Goal: Information Seeking & Learning: Learn about a topic

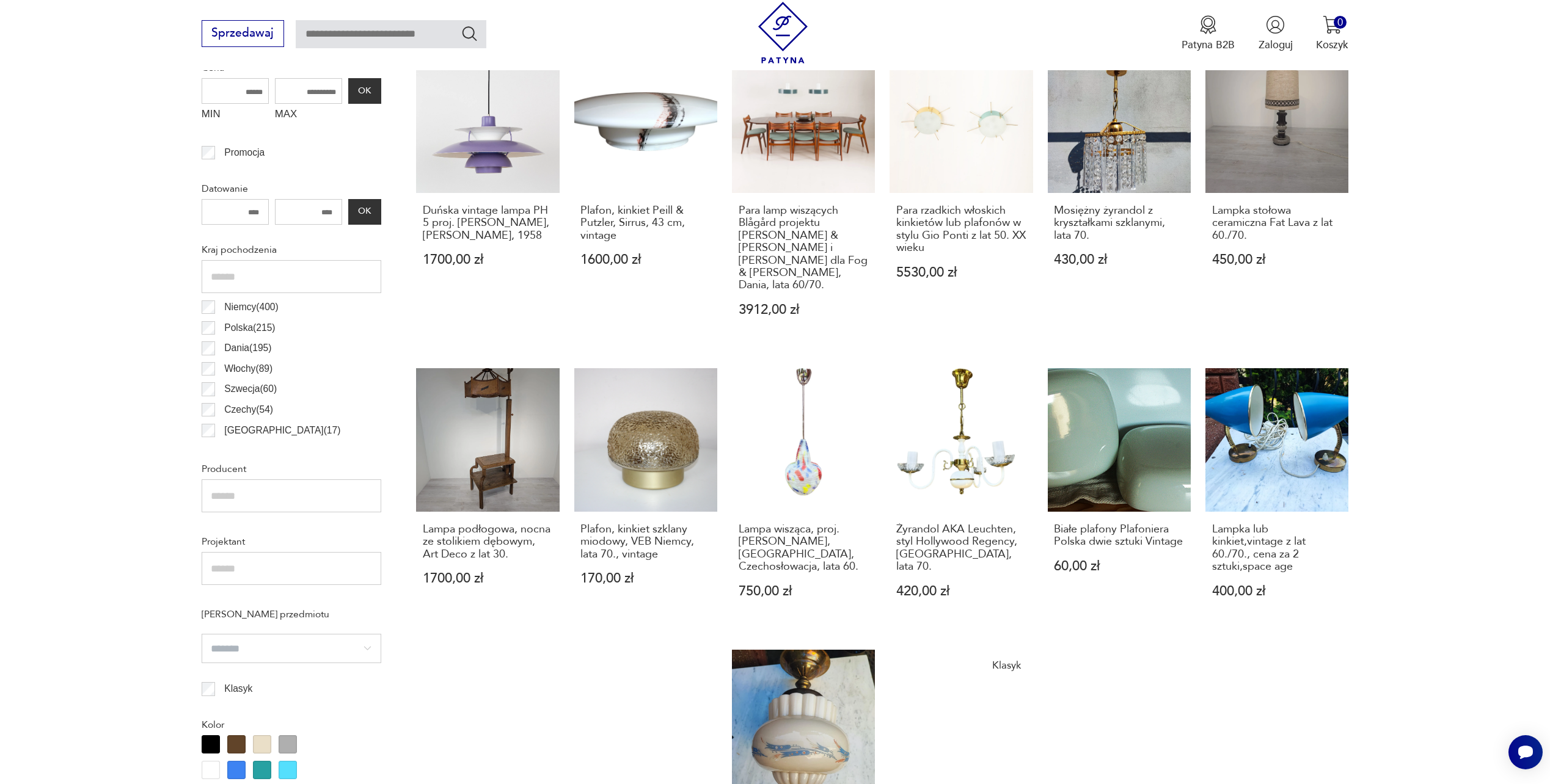
scroll to position [505, 0]
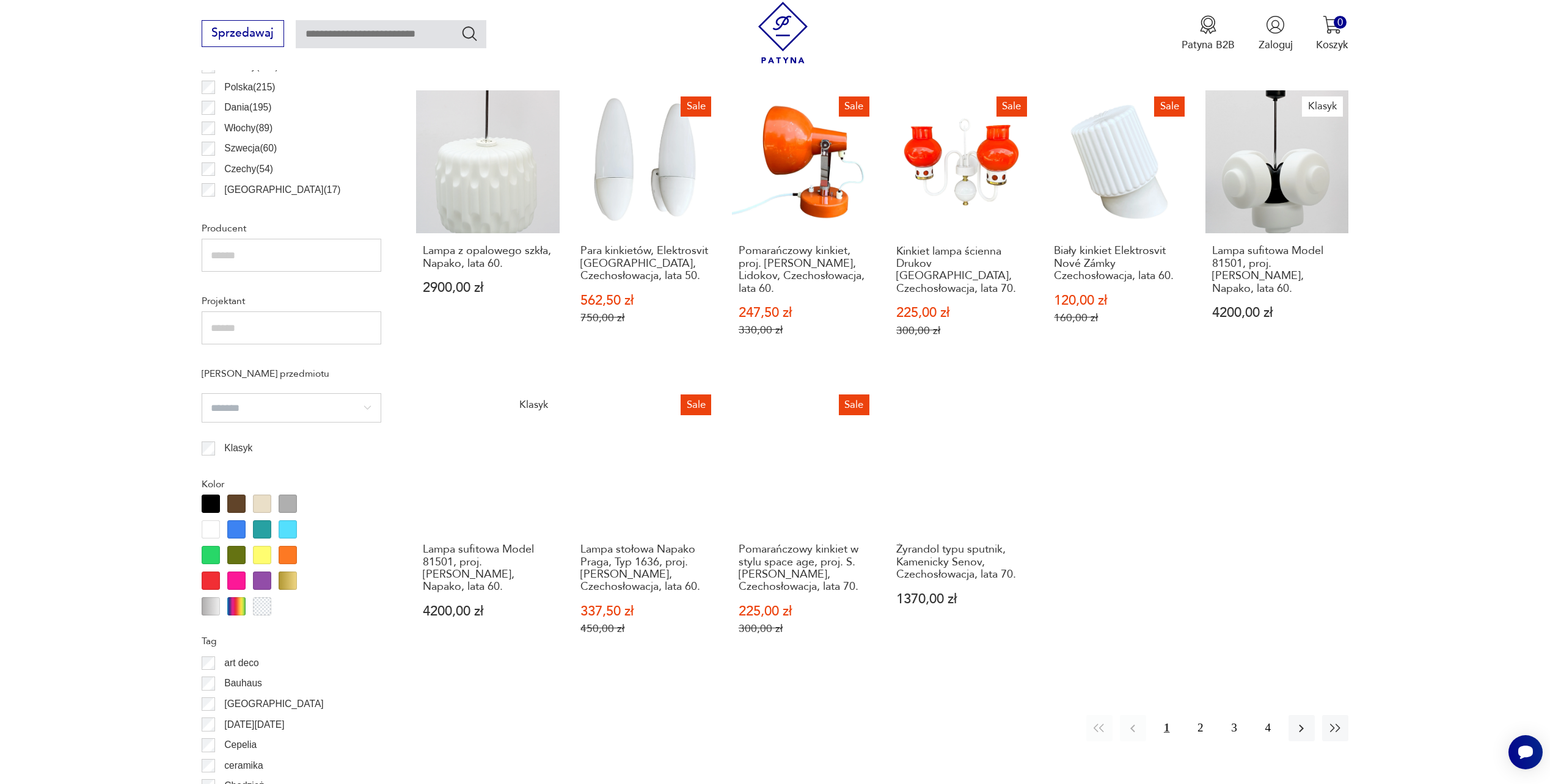
scroll to position [928, 0]
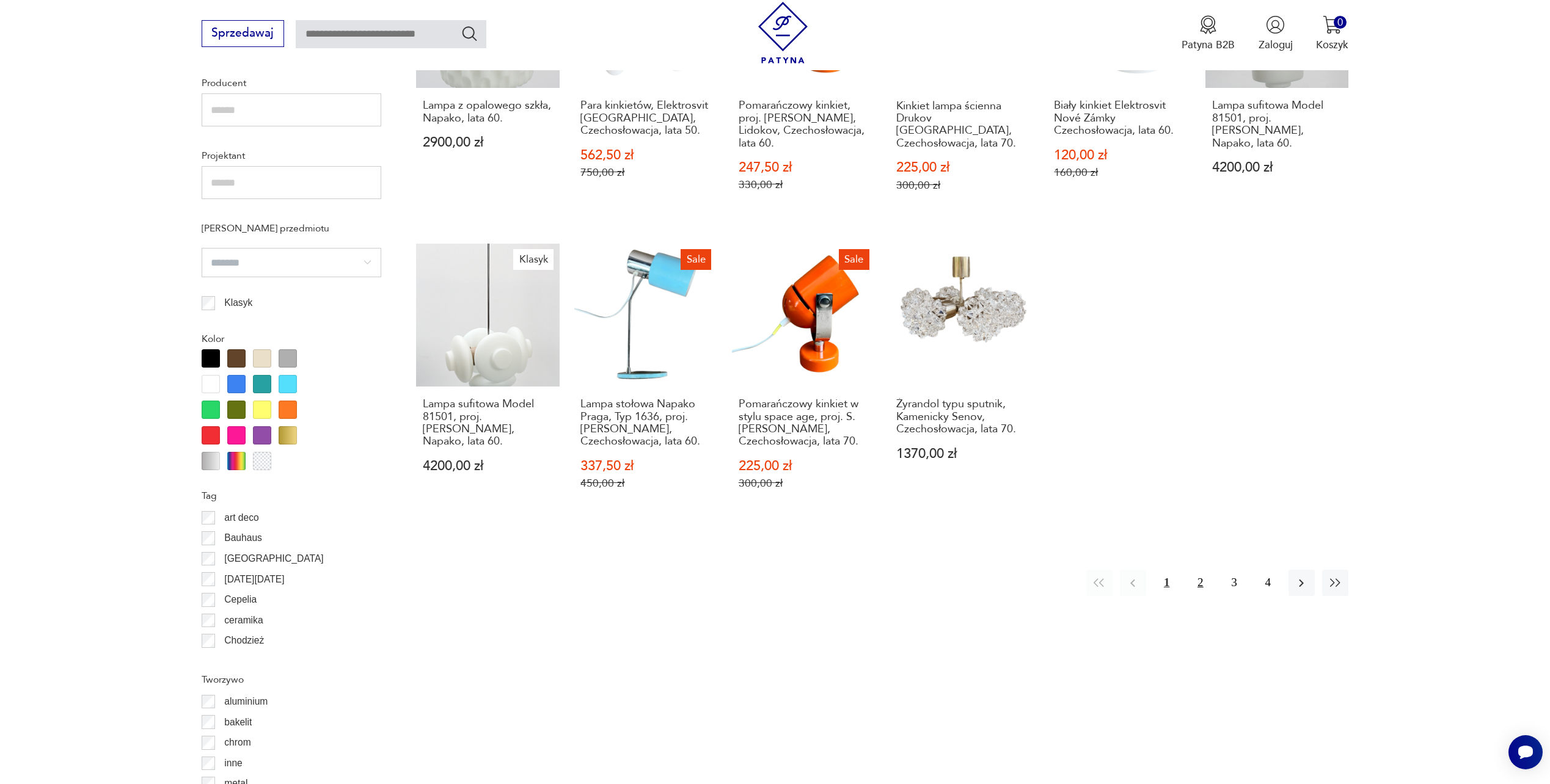
click at [1196, 570] on button "2" at bounding box center [1200, 583] width 27 height 27
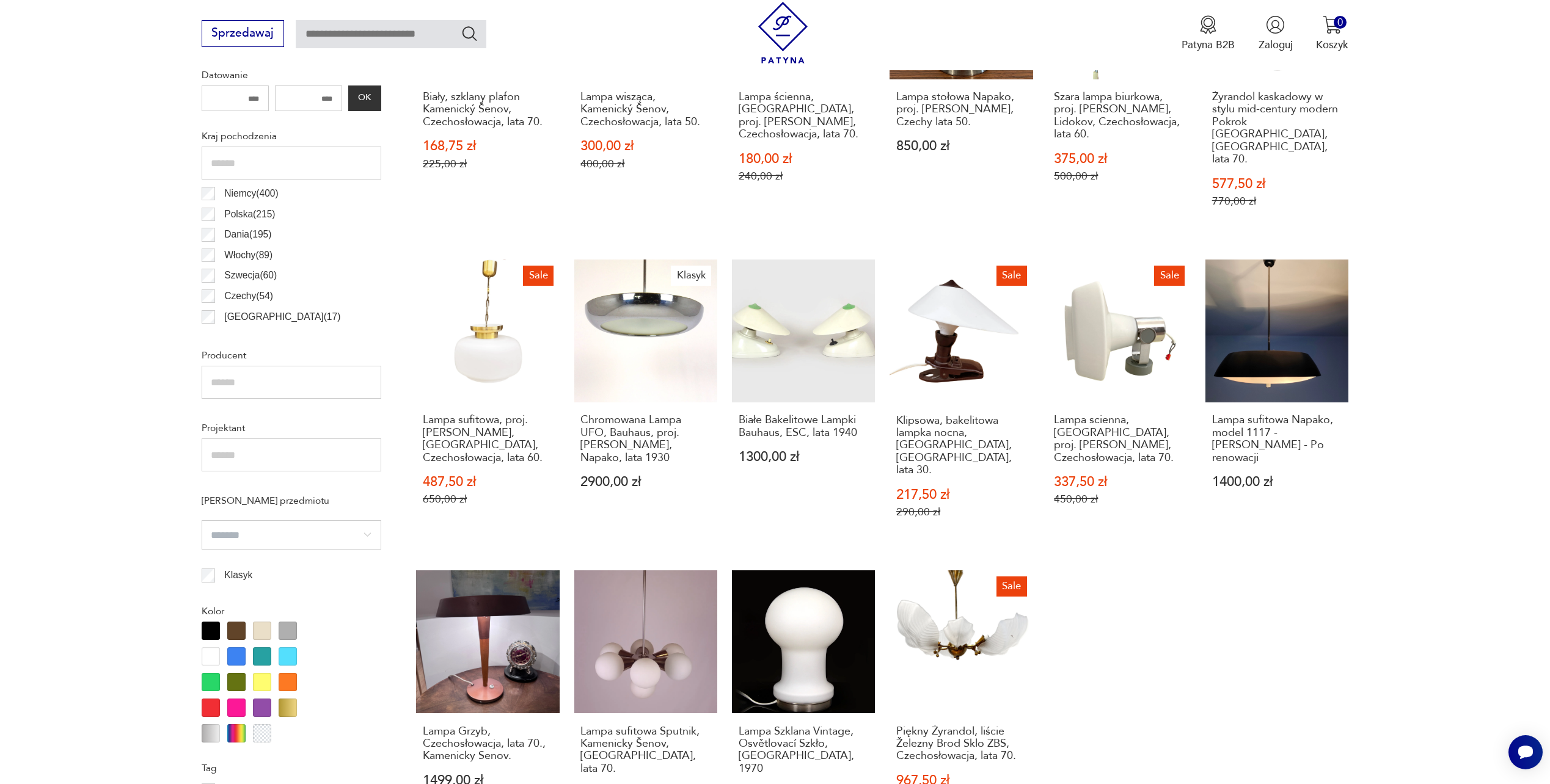
scroll to position [668, 0]
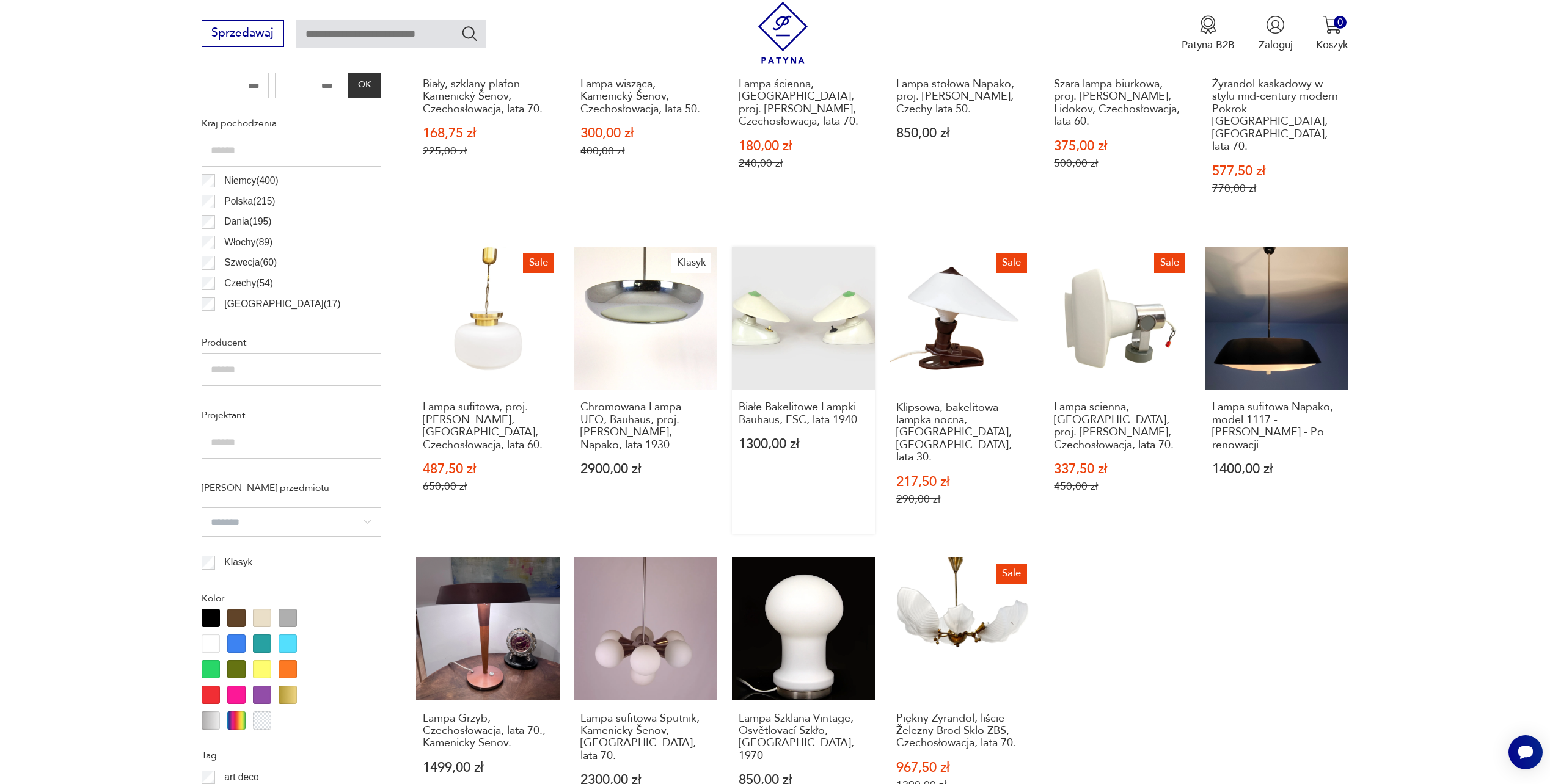
click at [806, 293] on link "Białe Bakelitowe Lampki Bauhaus, ESC, lata 1940 1300,00 zł" at bounding box center [803, 391] width 143 height 288
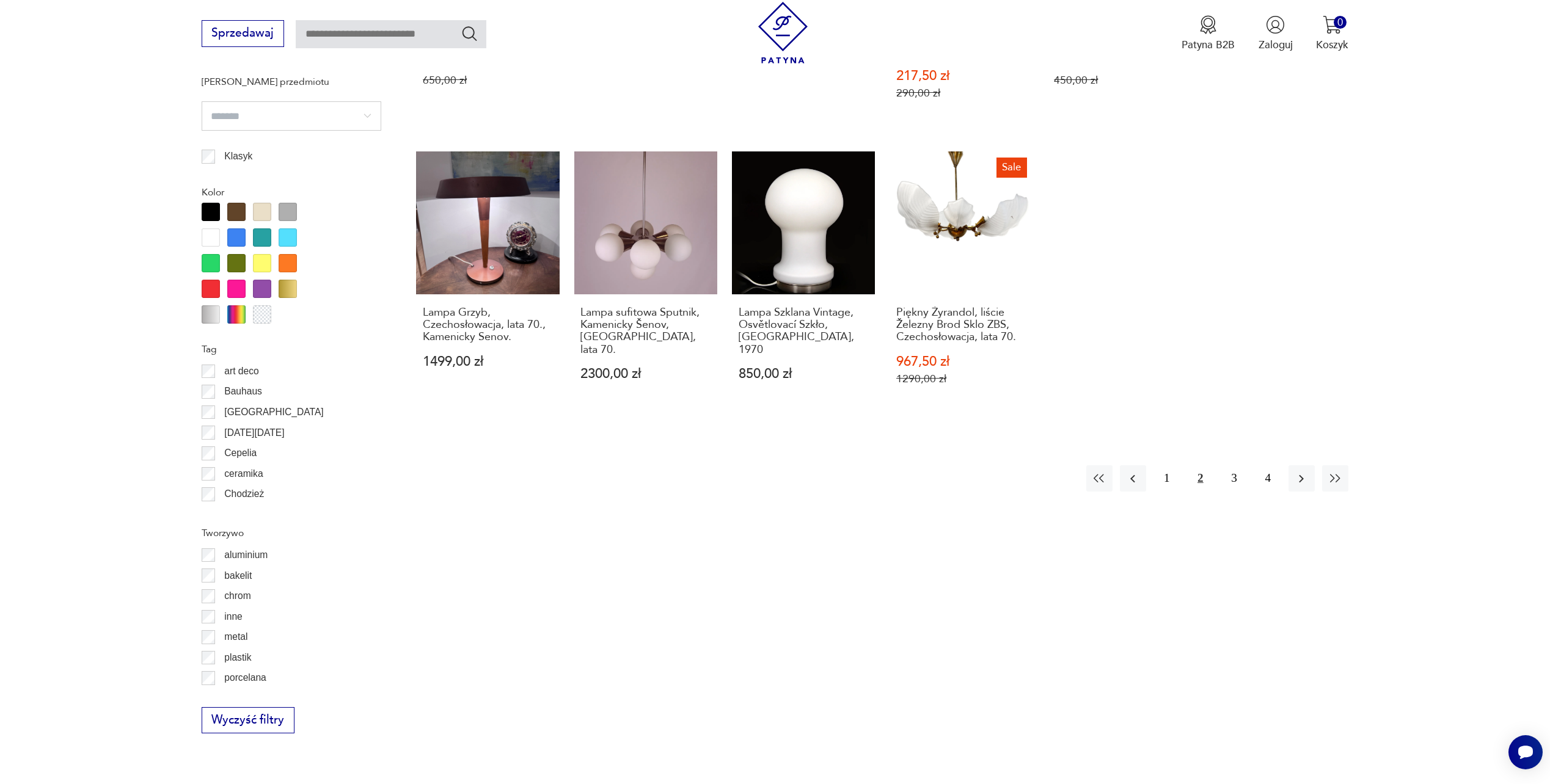
scroll to position [1087, 0]
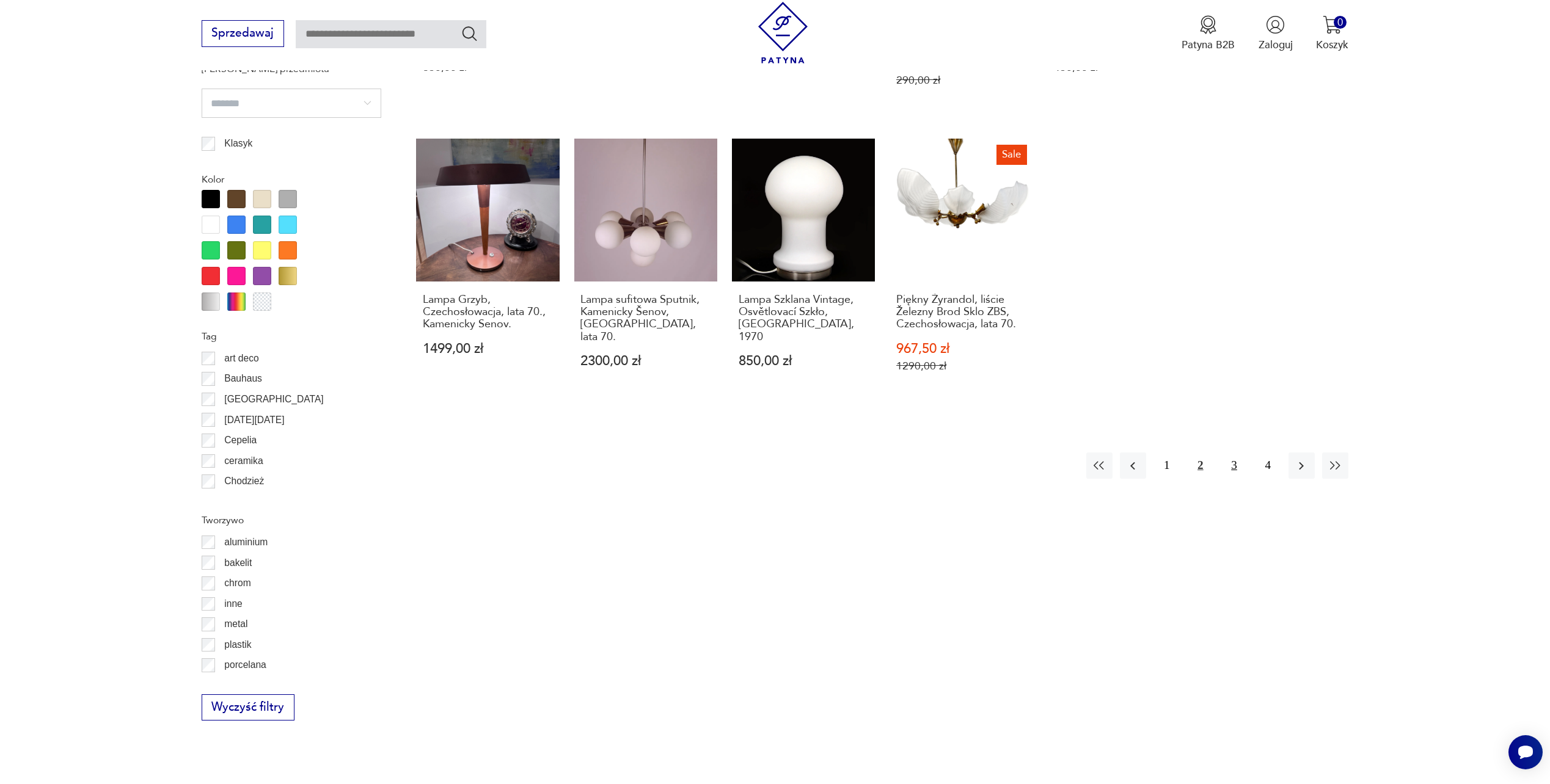
click at [1235, 453] on button "3" at bounding box center [1235, 466] width 27 height 27
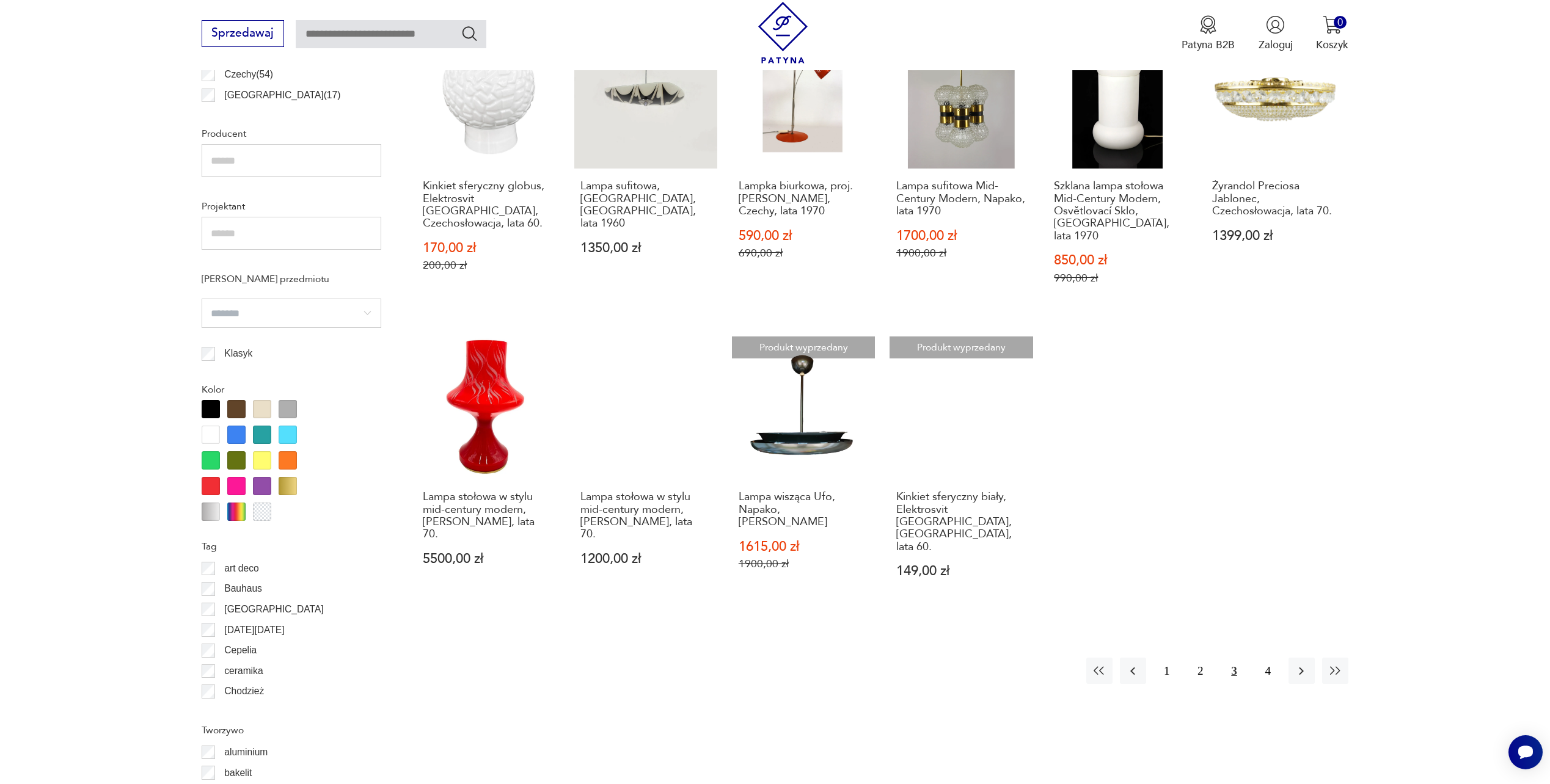
scroll to position [957, 0]
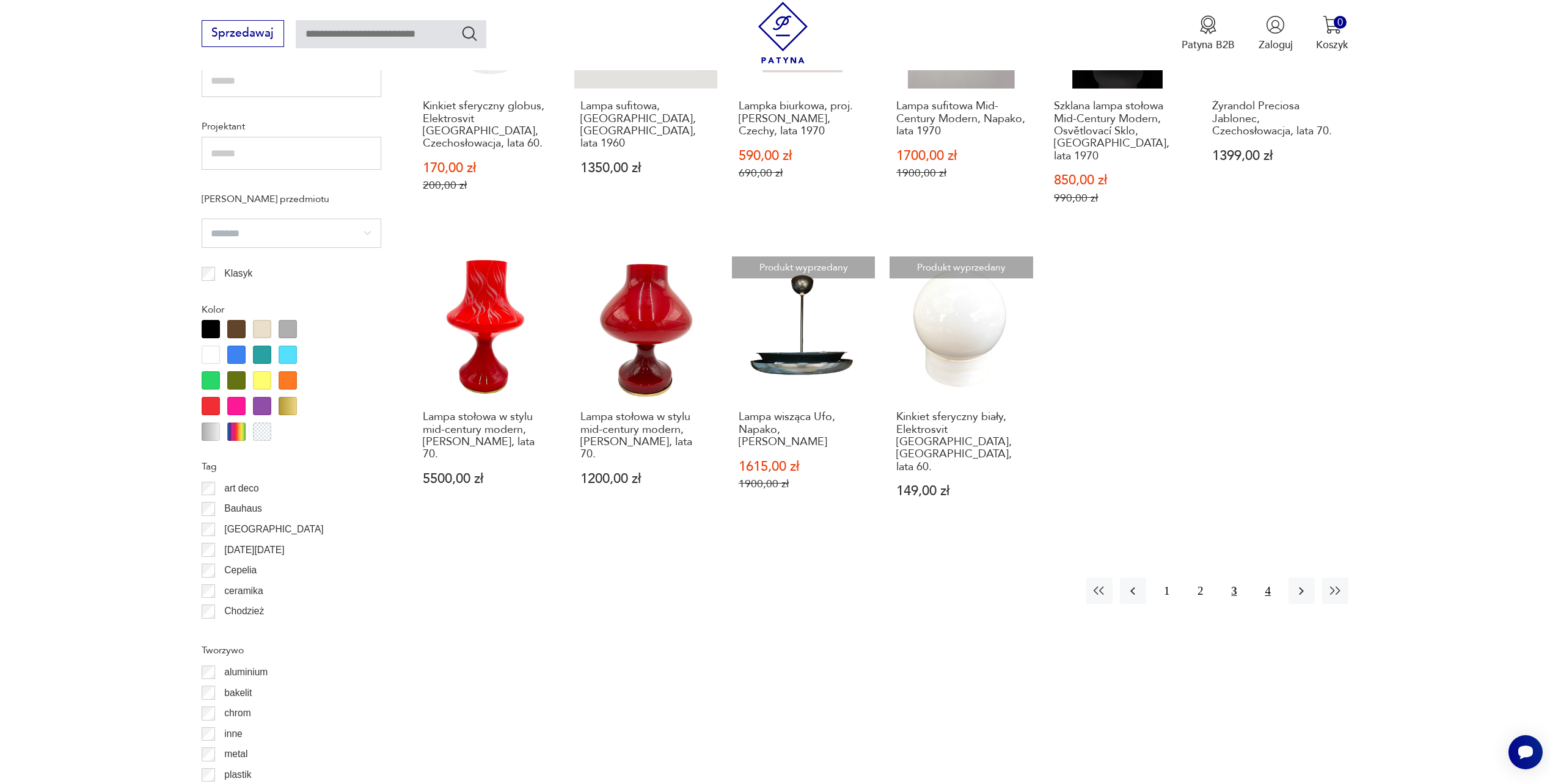
click at [1262, 578] on button "4" at bounding box center [1269, 591] width 27 height 27
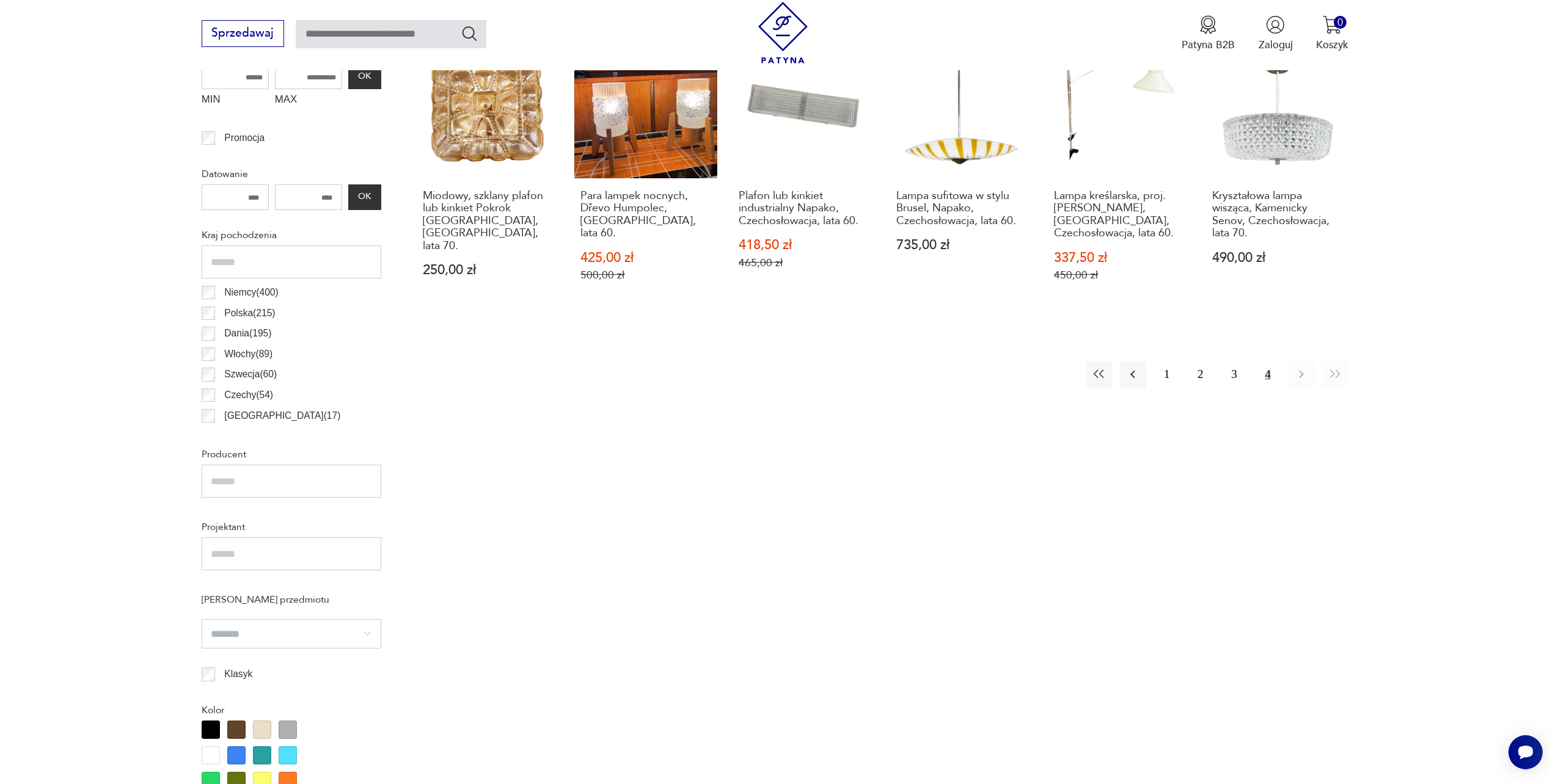
scroll to position [582, 0]
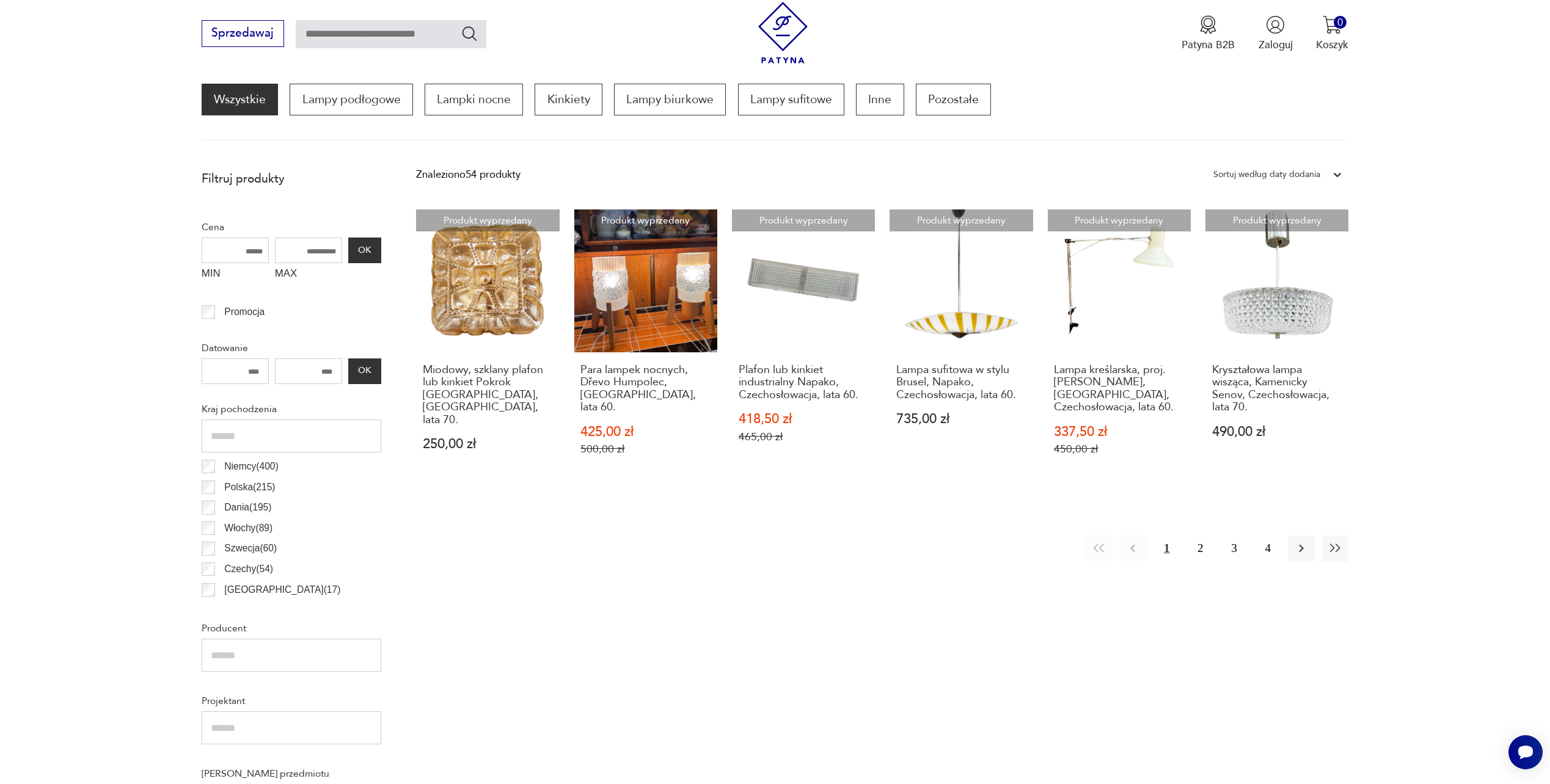
scroll to position [363, 0]
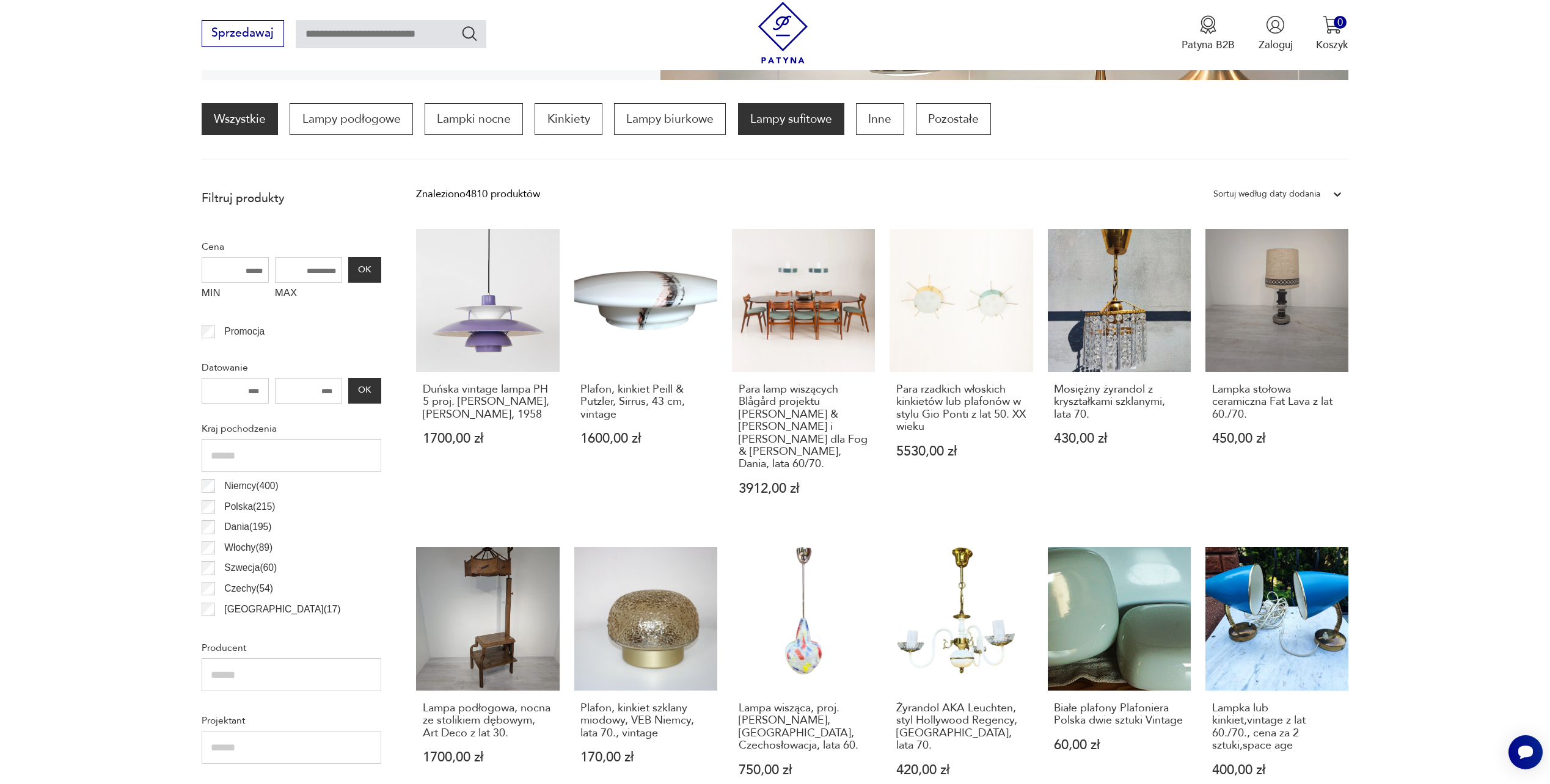
click at [766, 125] on p "Lampy sufitowe" at bounding box center [791, 119] width 106 height 32
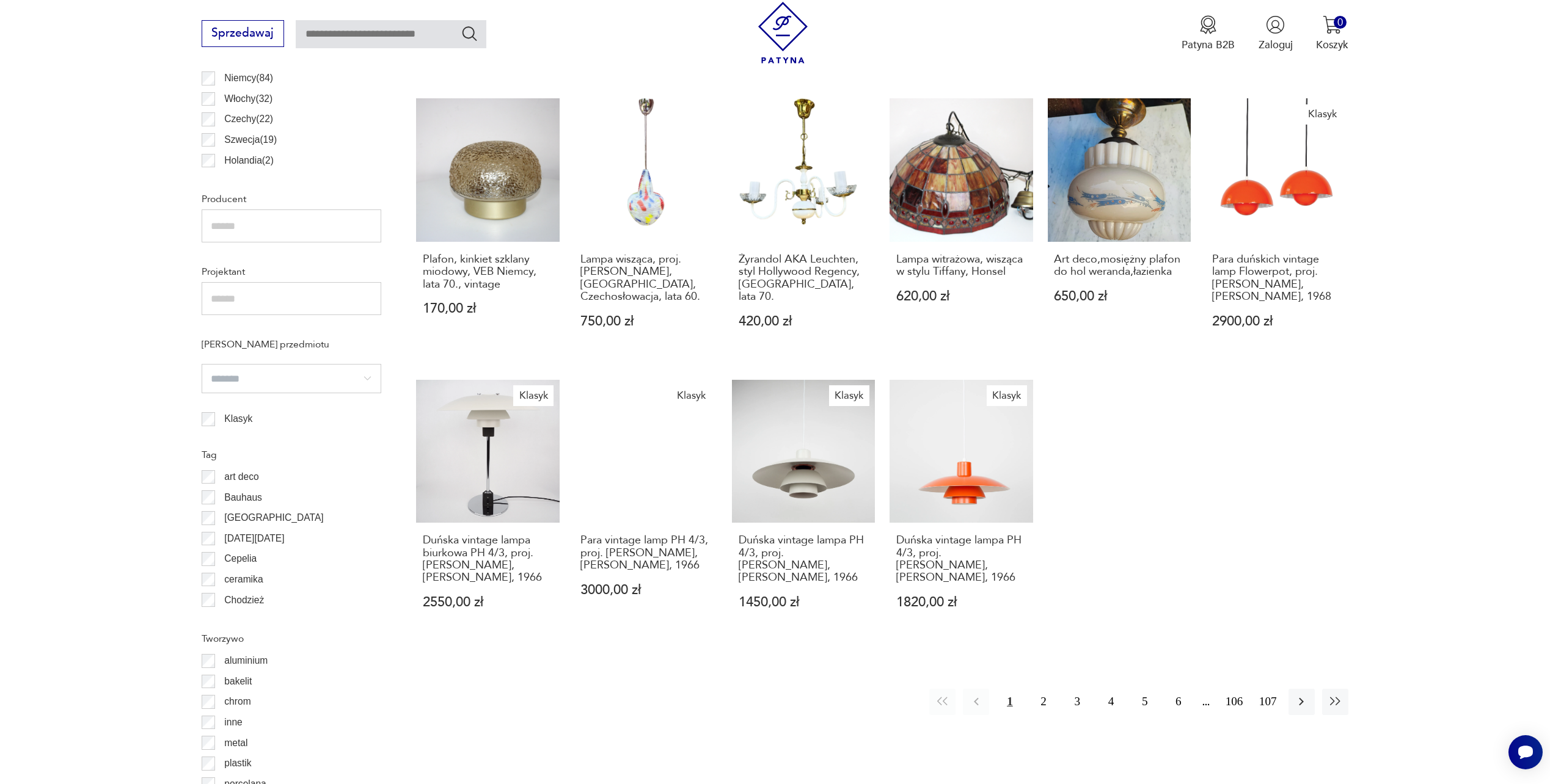
scroll to position [831, 0]
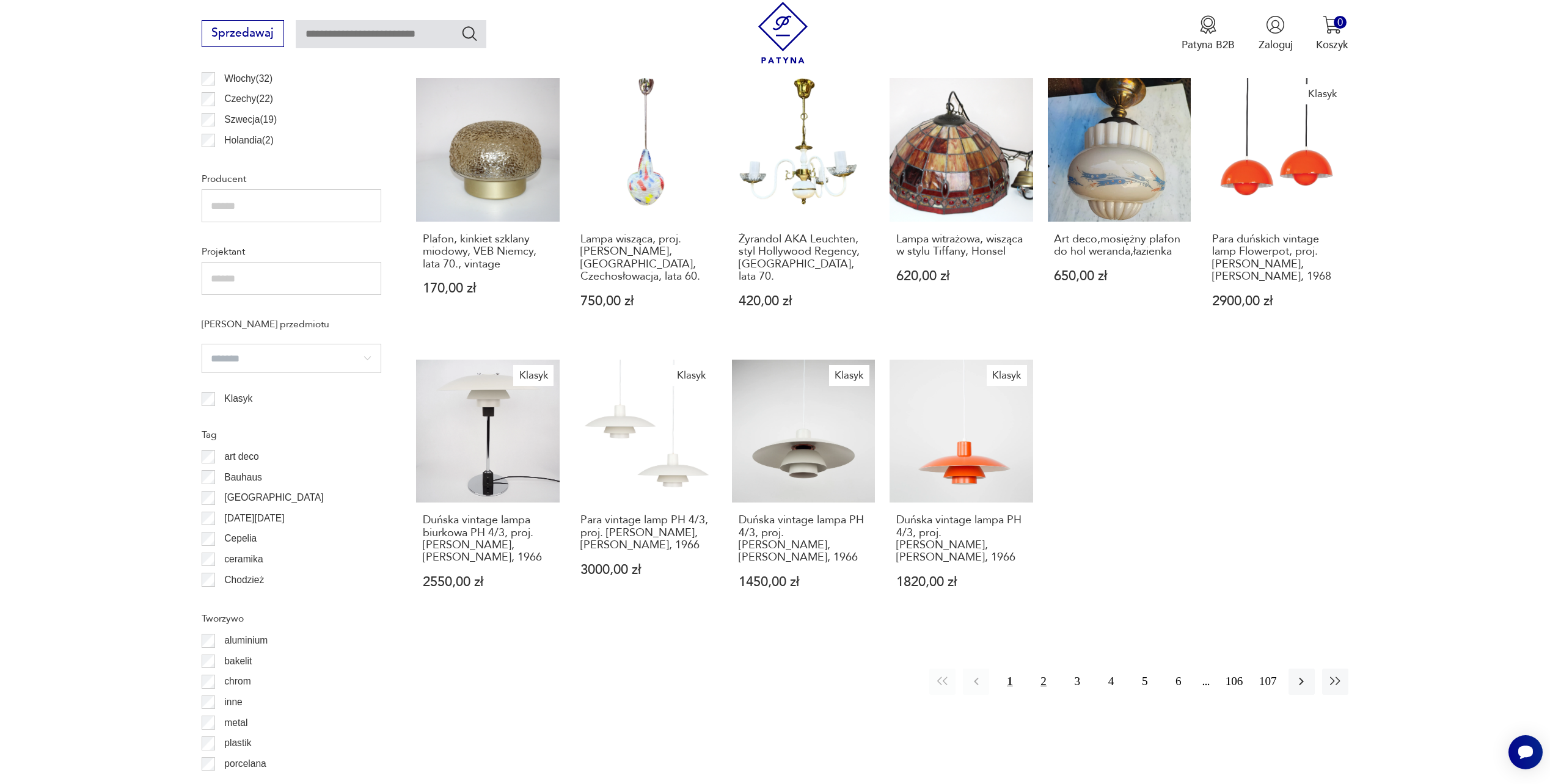
click at [1040, 668] on button "2" at bounding box center [1044, 682] width 27 height 27
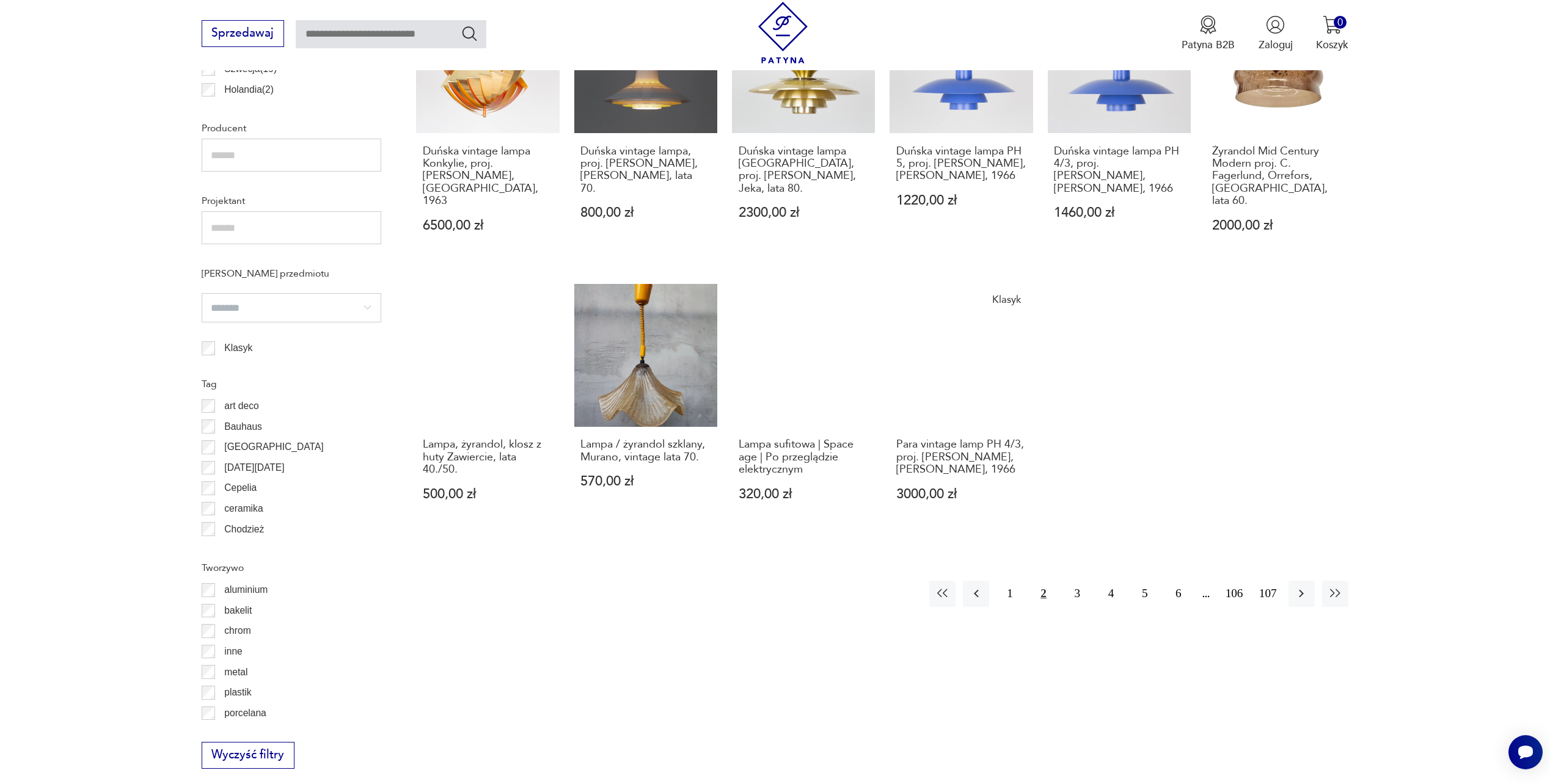
scroll to position [941, 0]
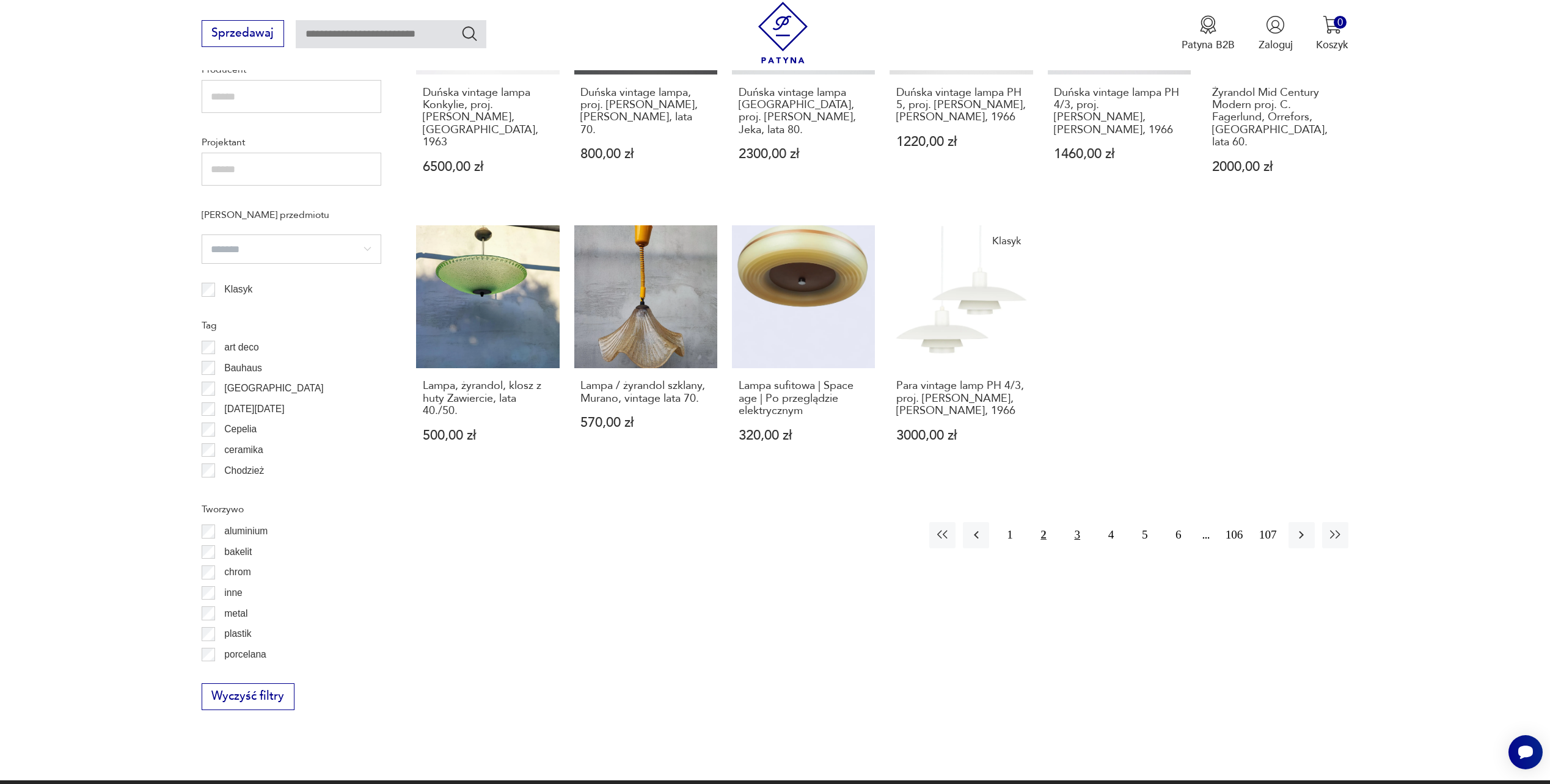
click at [1080, 524] on button "3" at bounding box center [1077, 535] width 27 height 27
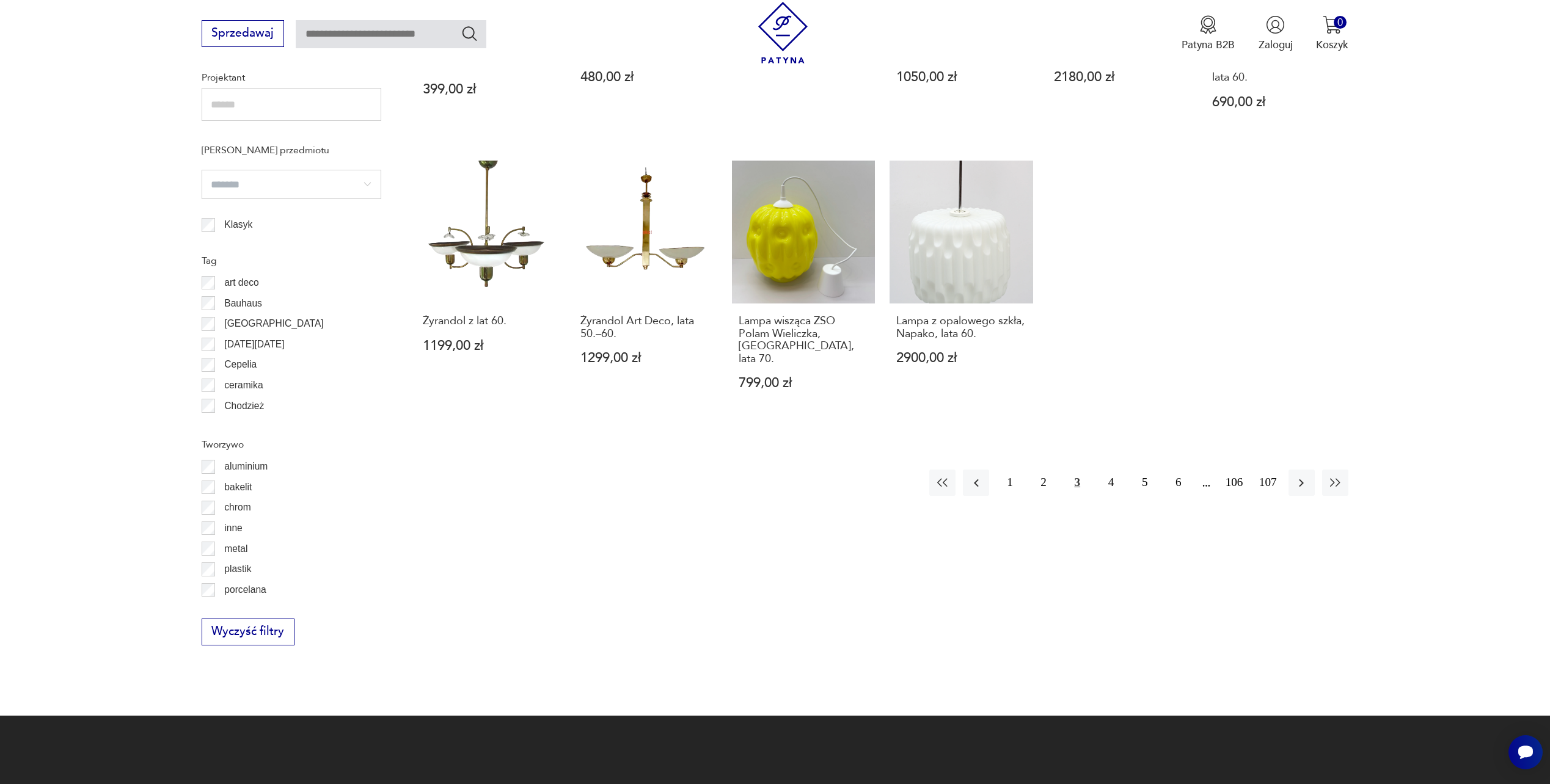
scroll to position [1000, 0]
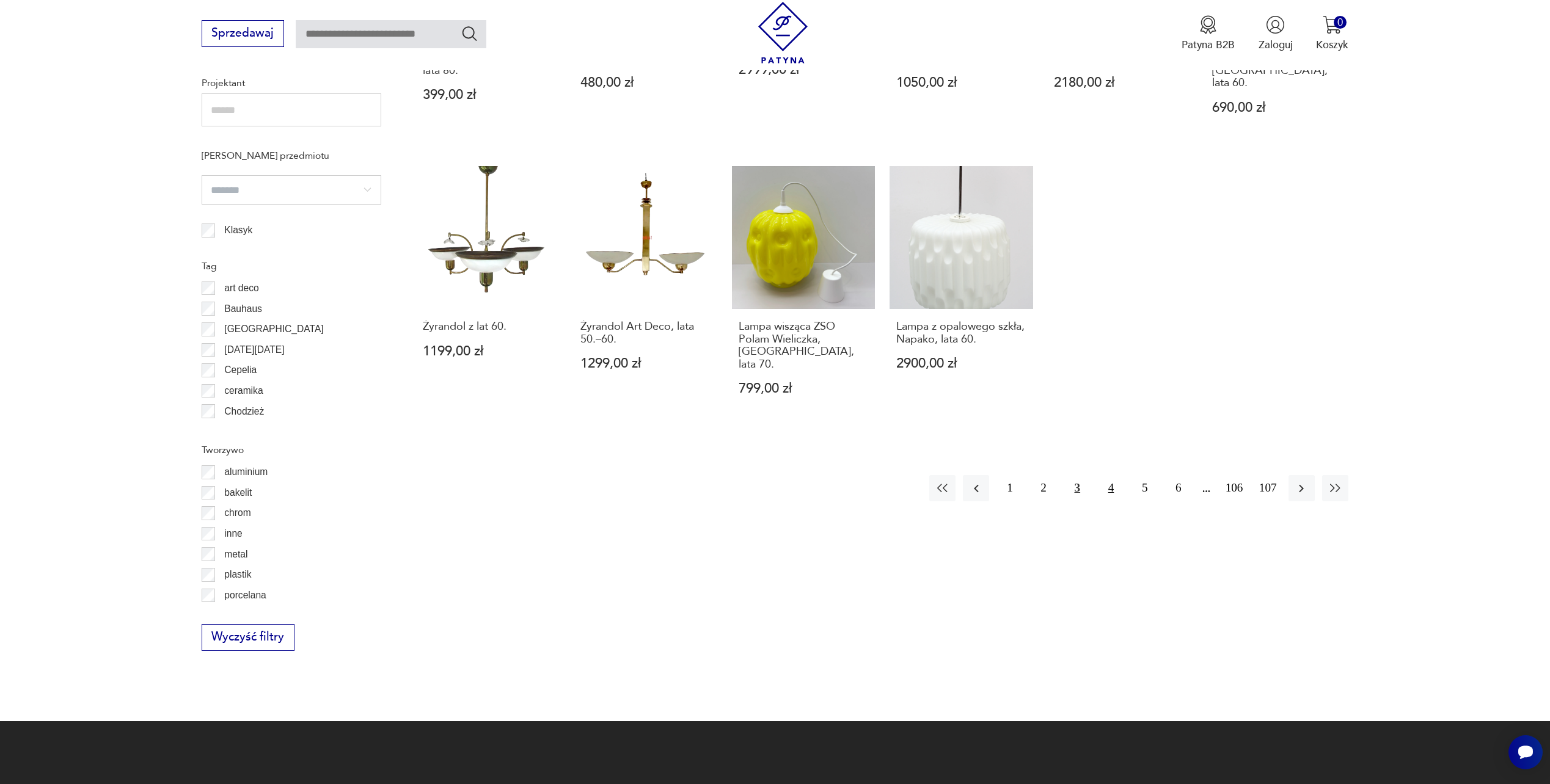
click at [1106, 475] on button "4" at bounding box center [1111, 489] width 27 height 27
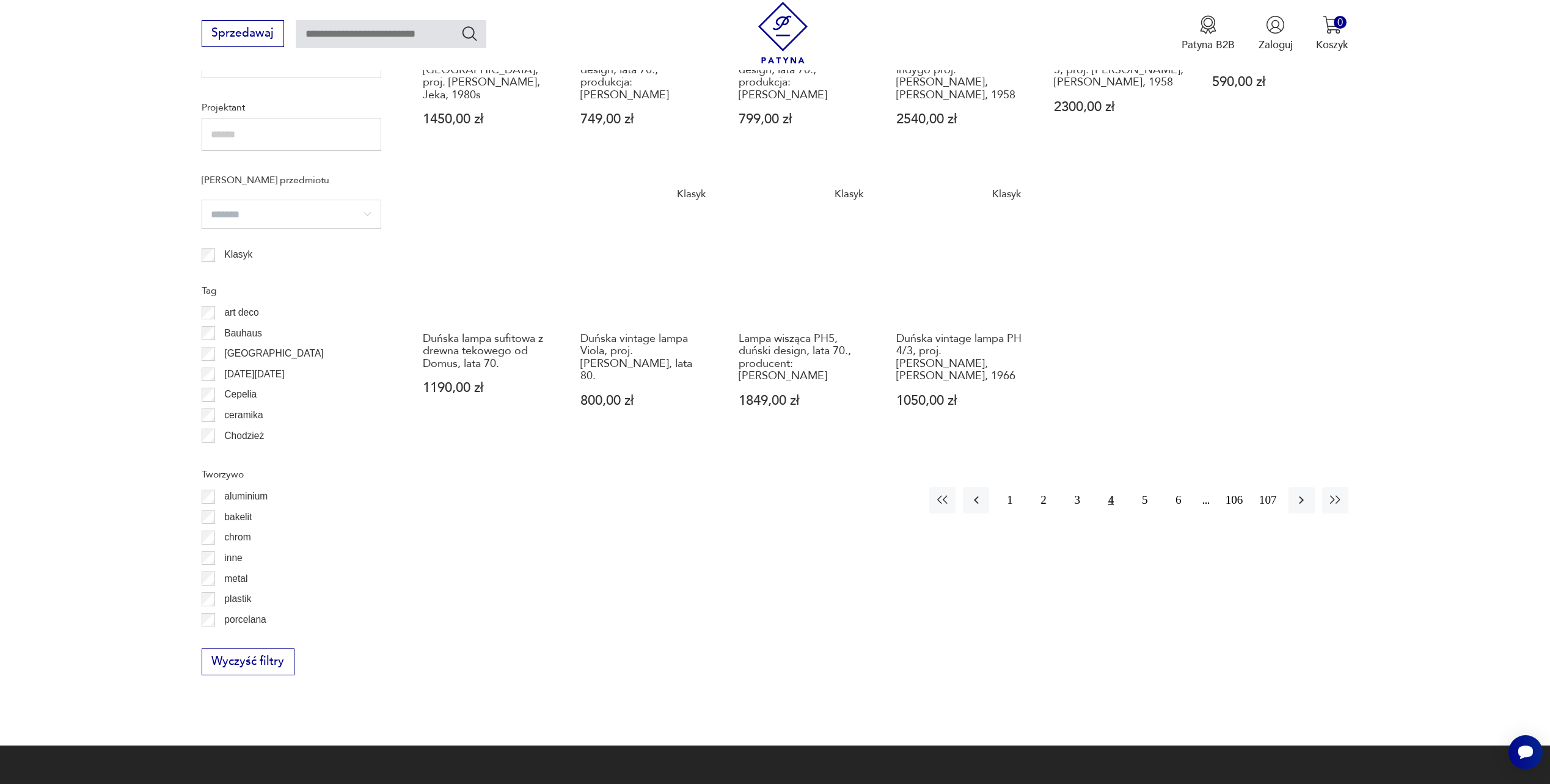
scroll to position [1000, 0]
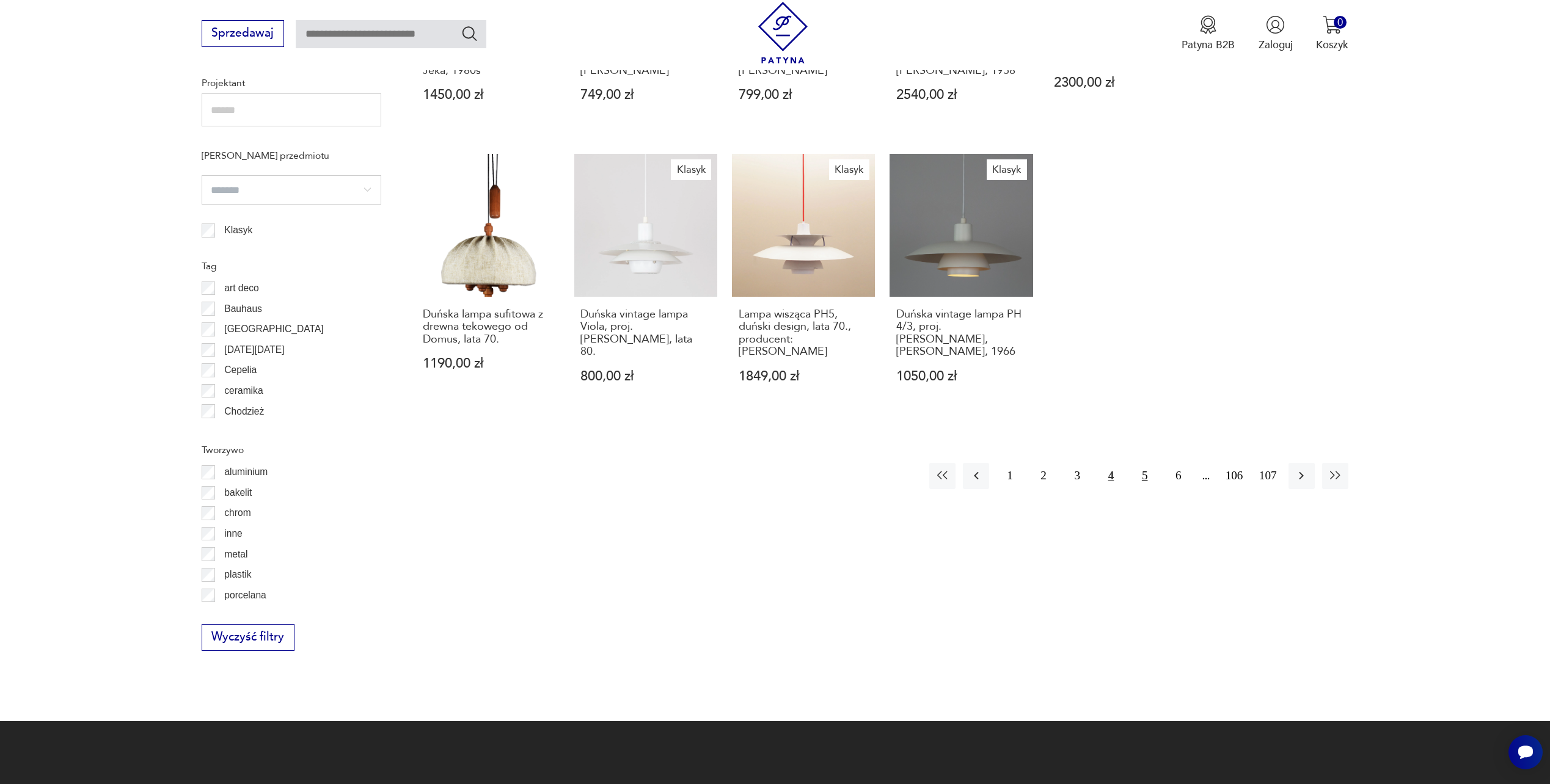
click at [1143, 475] on button "5" at bounding box center [1144, 476] width 27 height 27
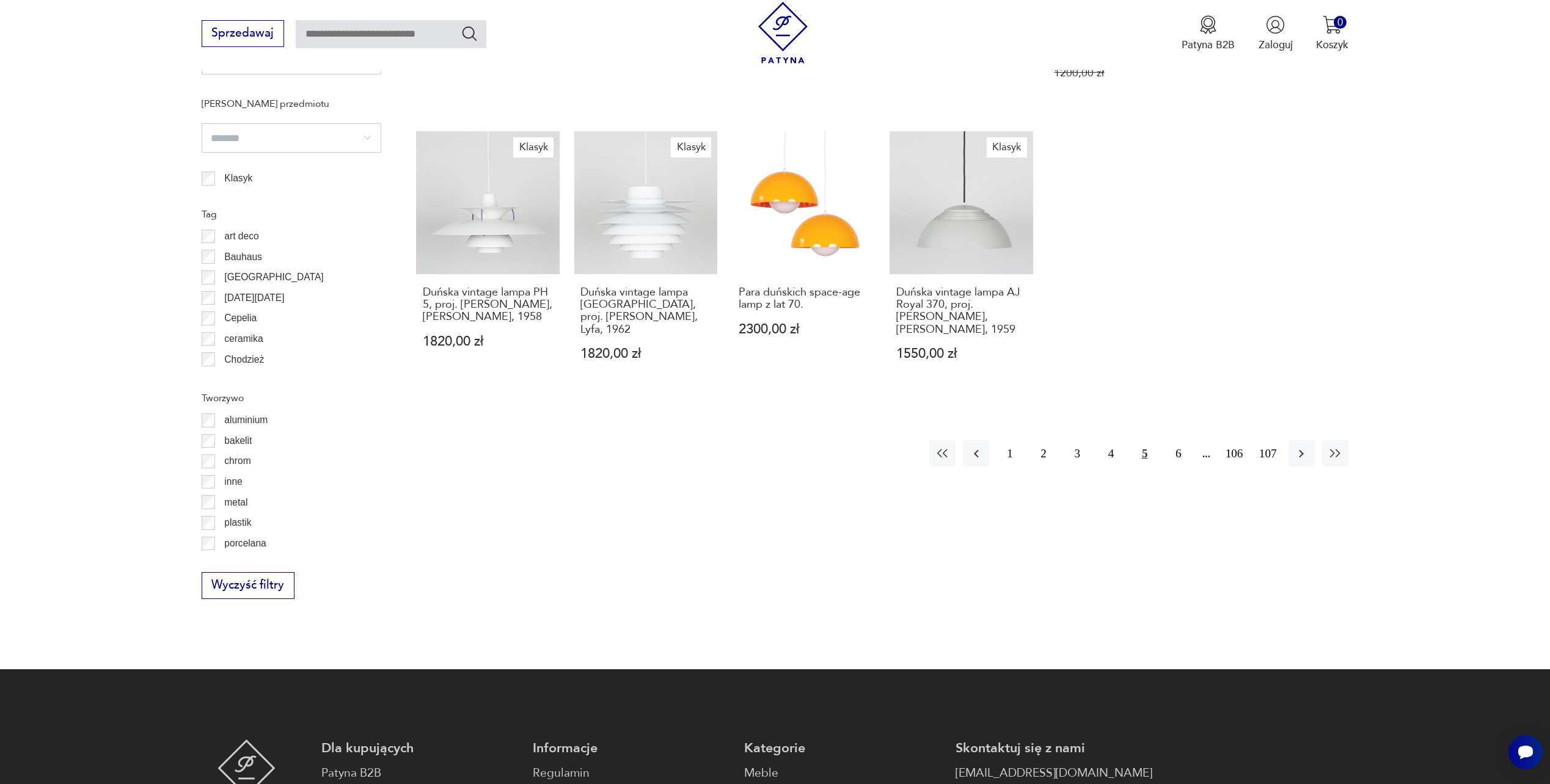
scroll to position [1058, 0]
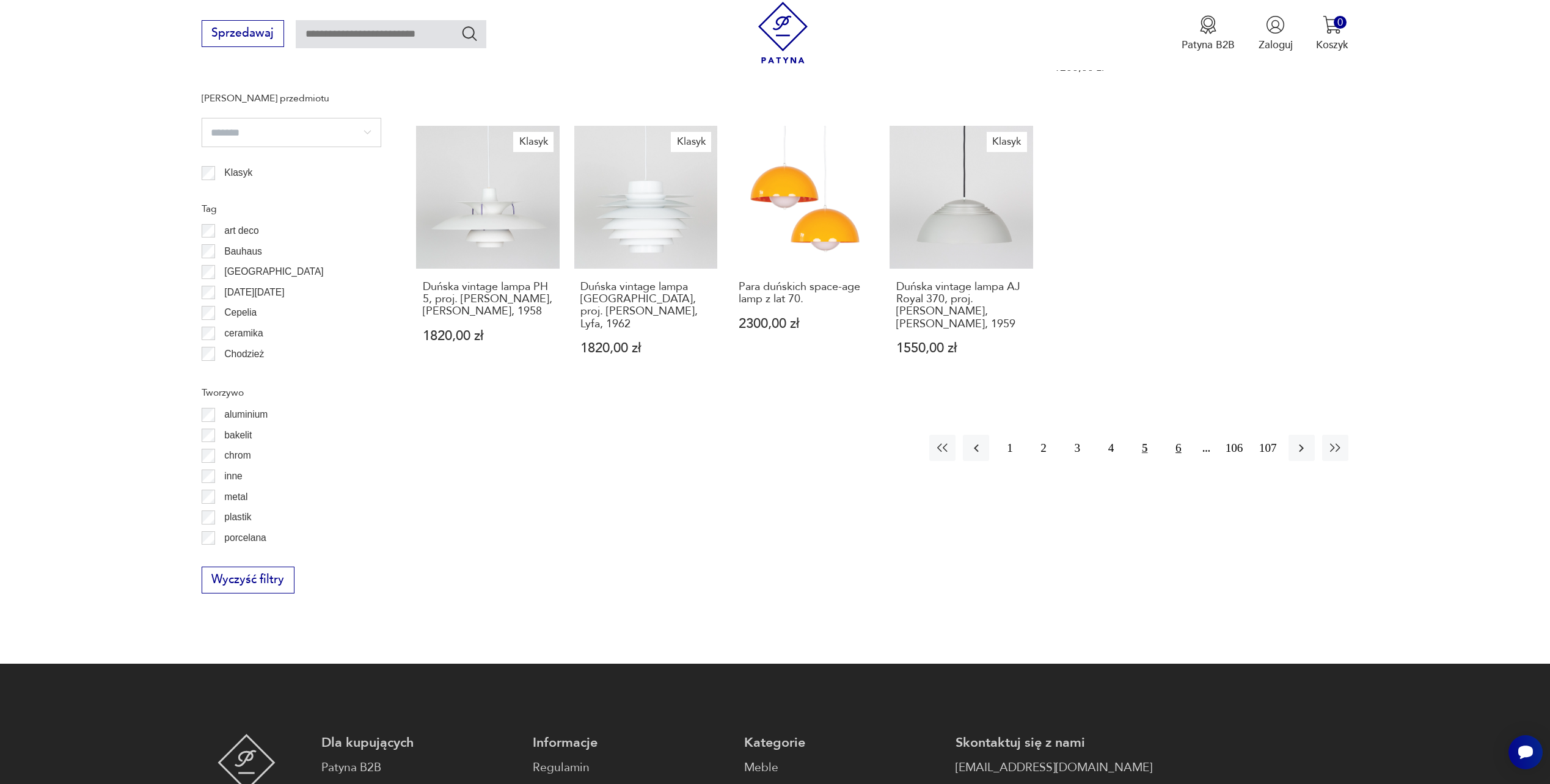
click at [1178, 445] on button "6" at bounding box center [1179, 448] width 27 height 27
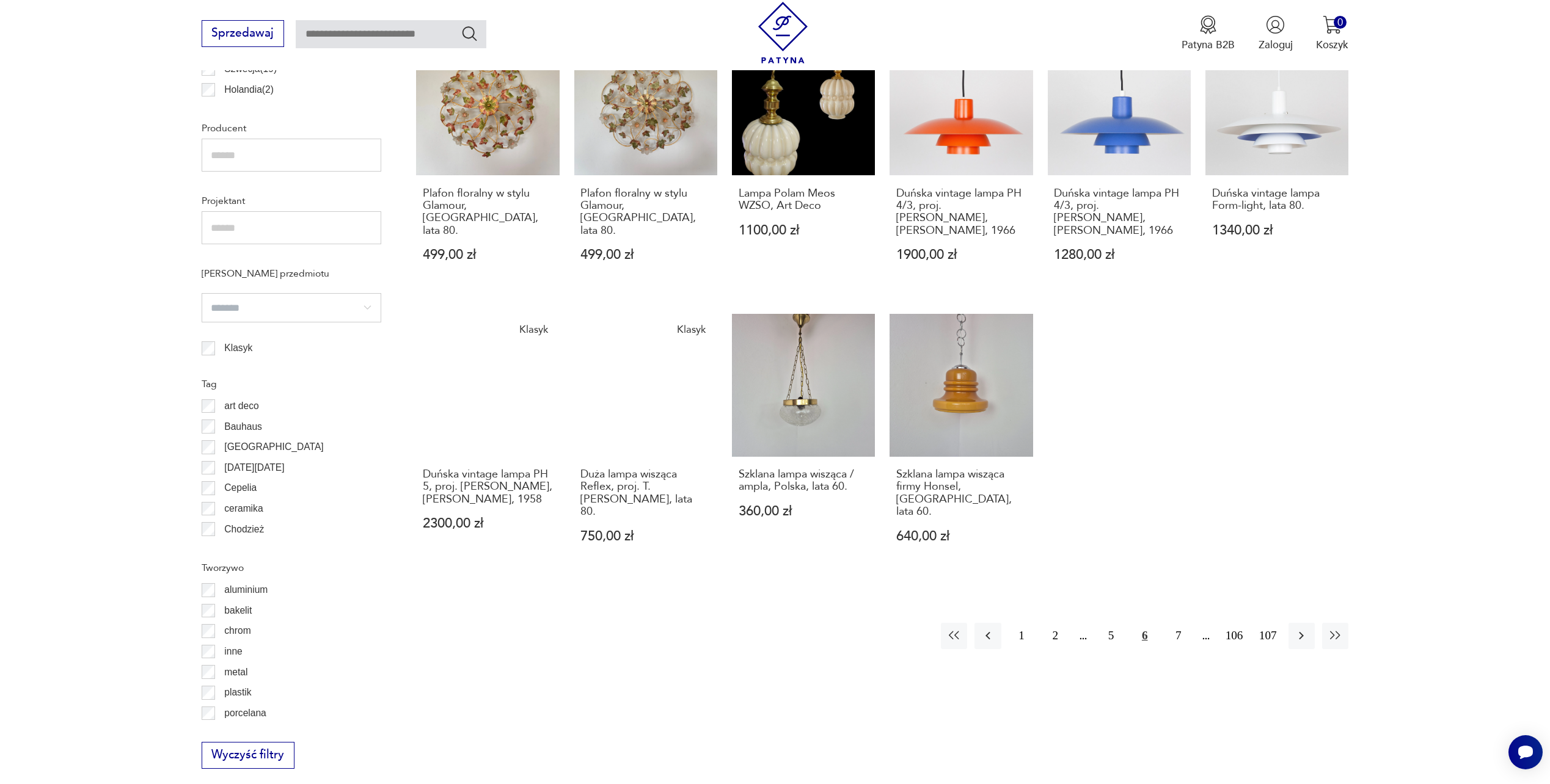
scroll to position [895, 0]
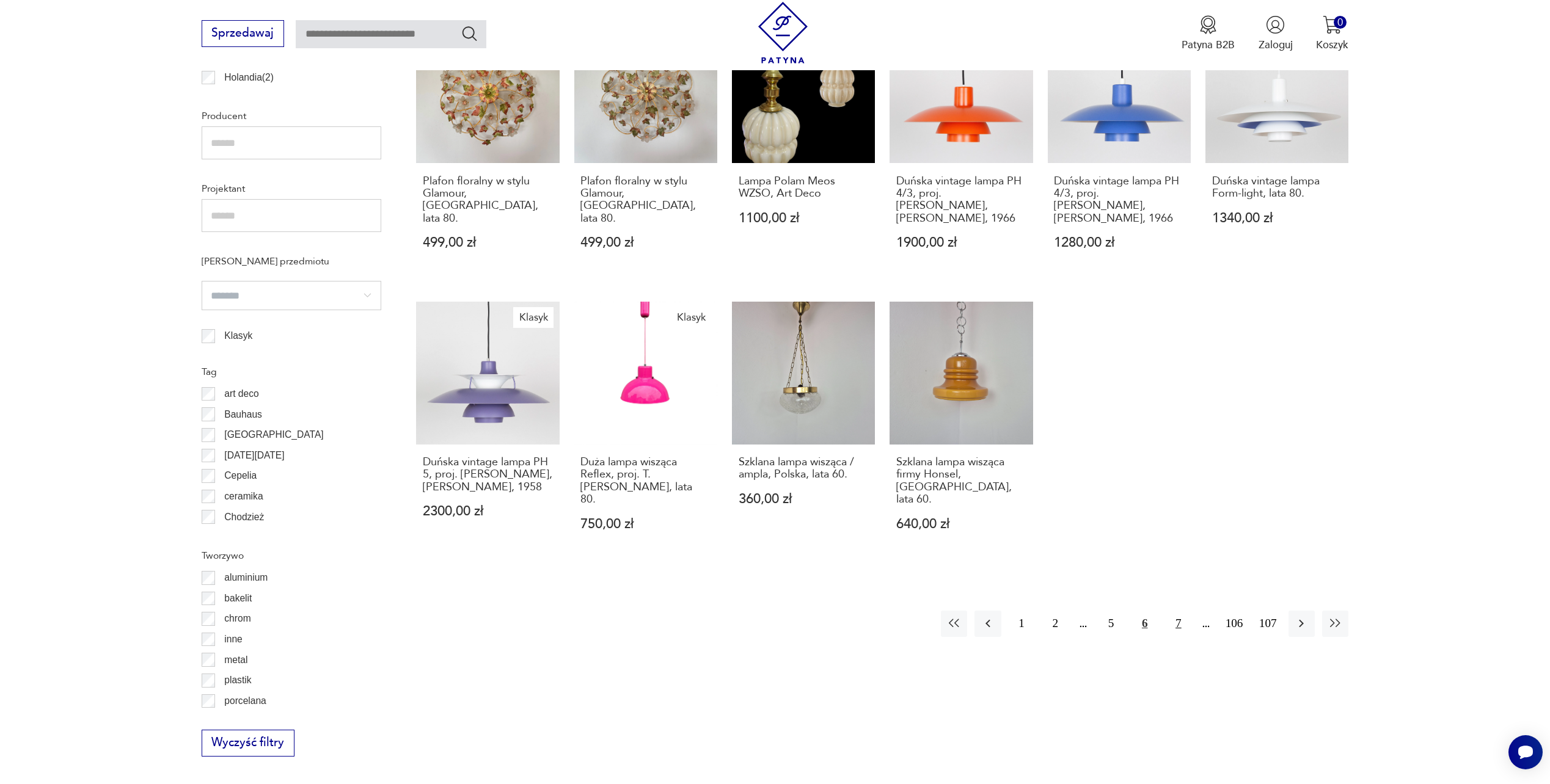
click at [1182, 611] on button "7" at bounding box center [1179, 624] width 27 height 27
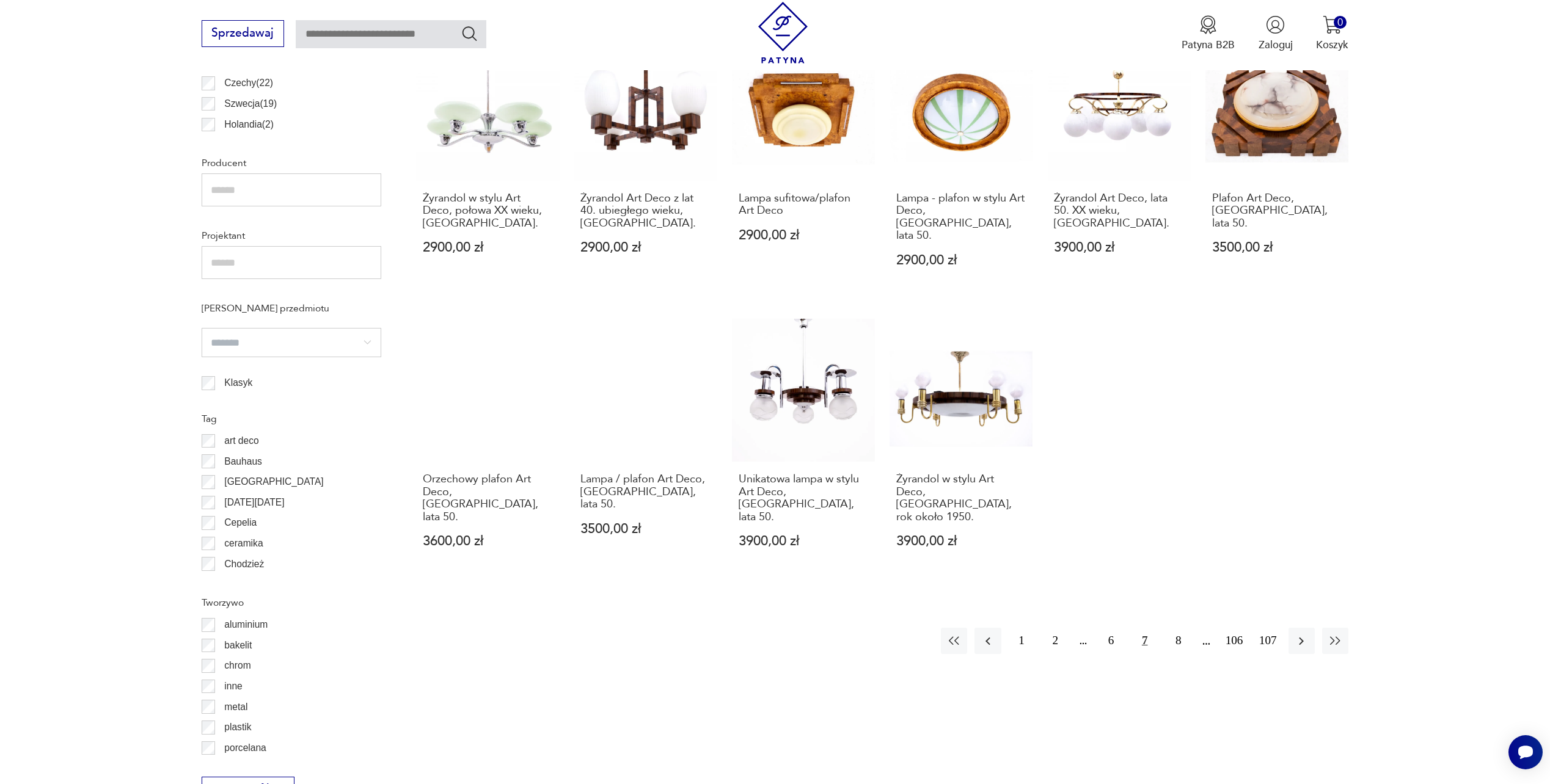
scroll to position [860, 0]
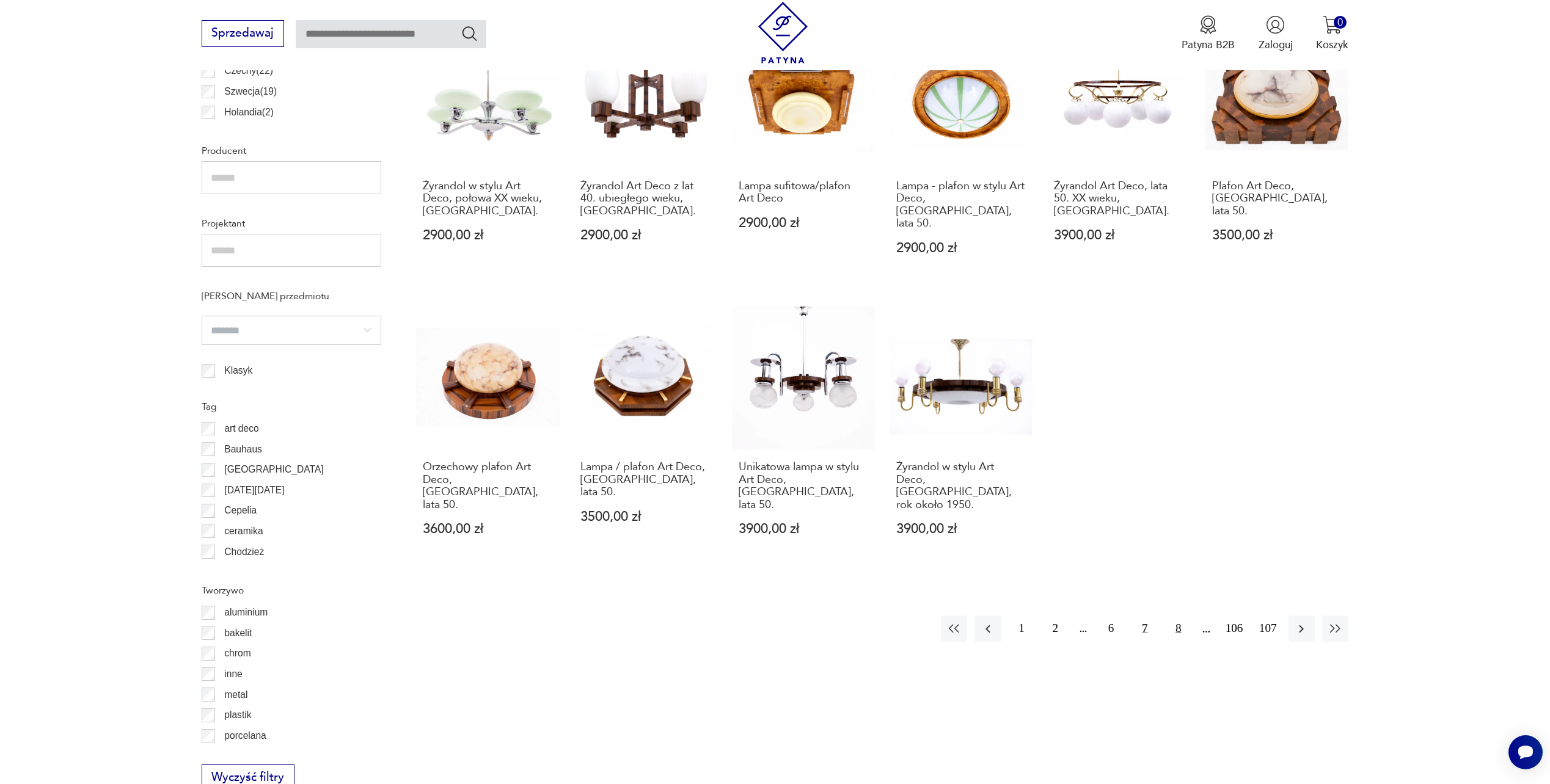
click at [1176, 615] on button "8" at bounding box center [1179, 629] width 27 height 27
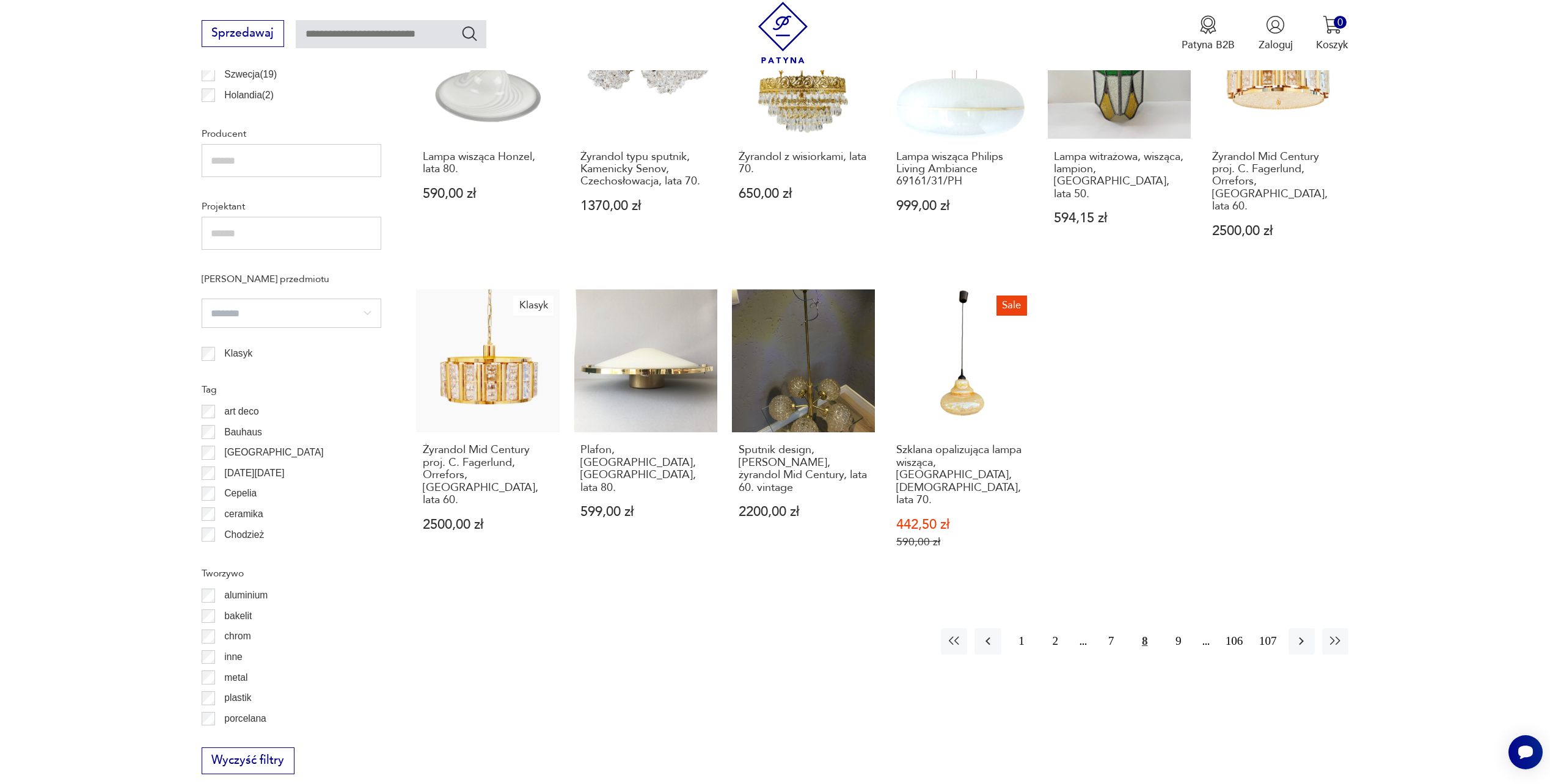
scroll to position [889, 0]
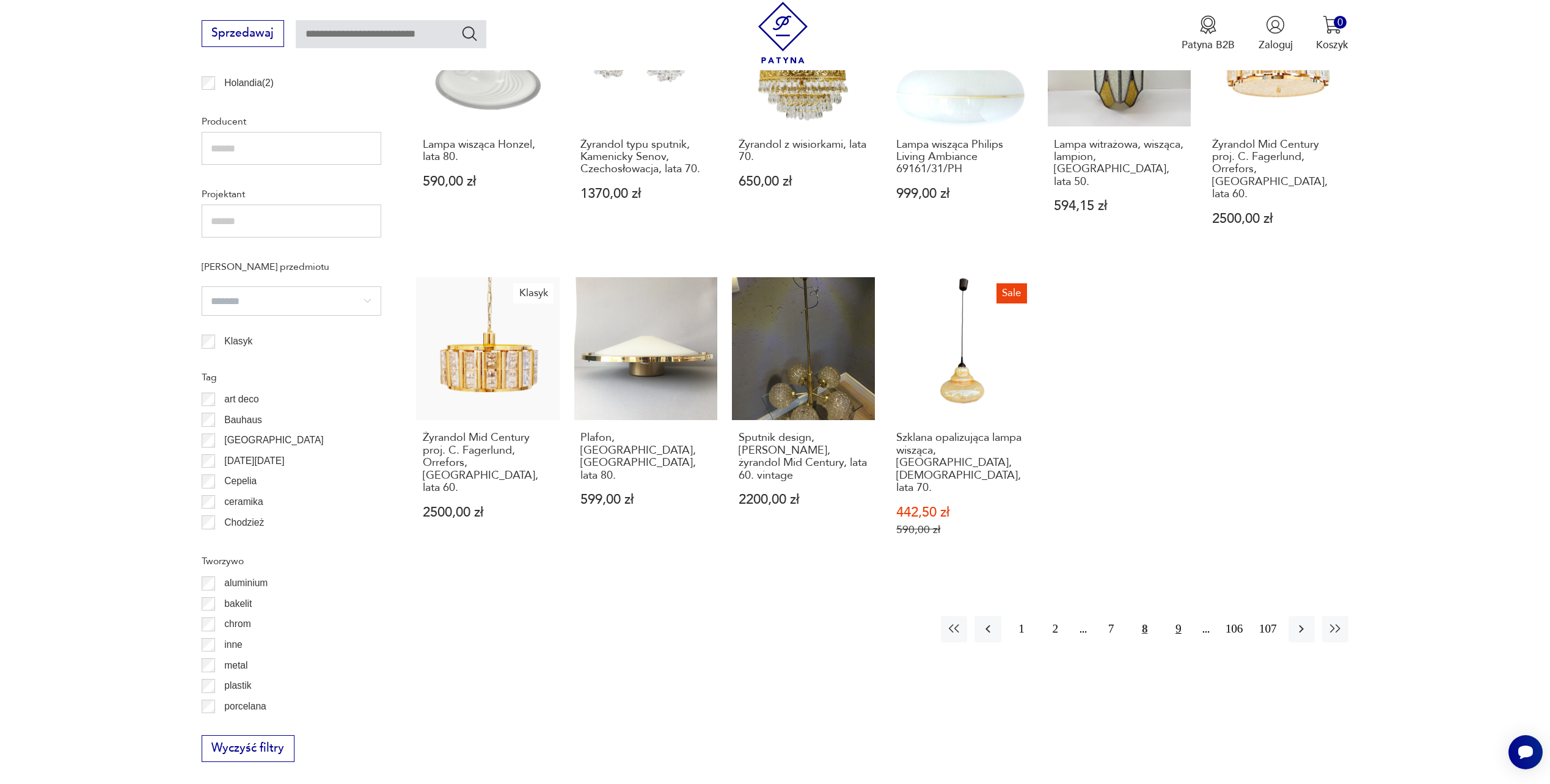
click at [1182, 616] on button "9" at bounding box center [1179, 630] width 27 height 27
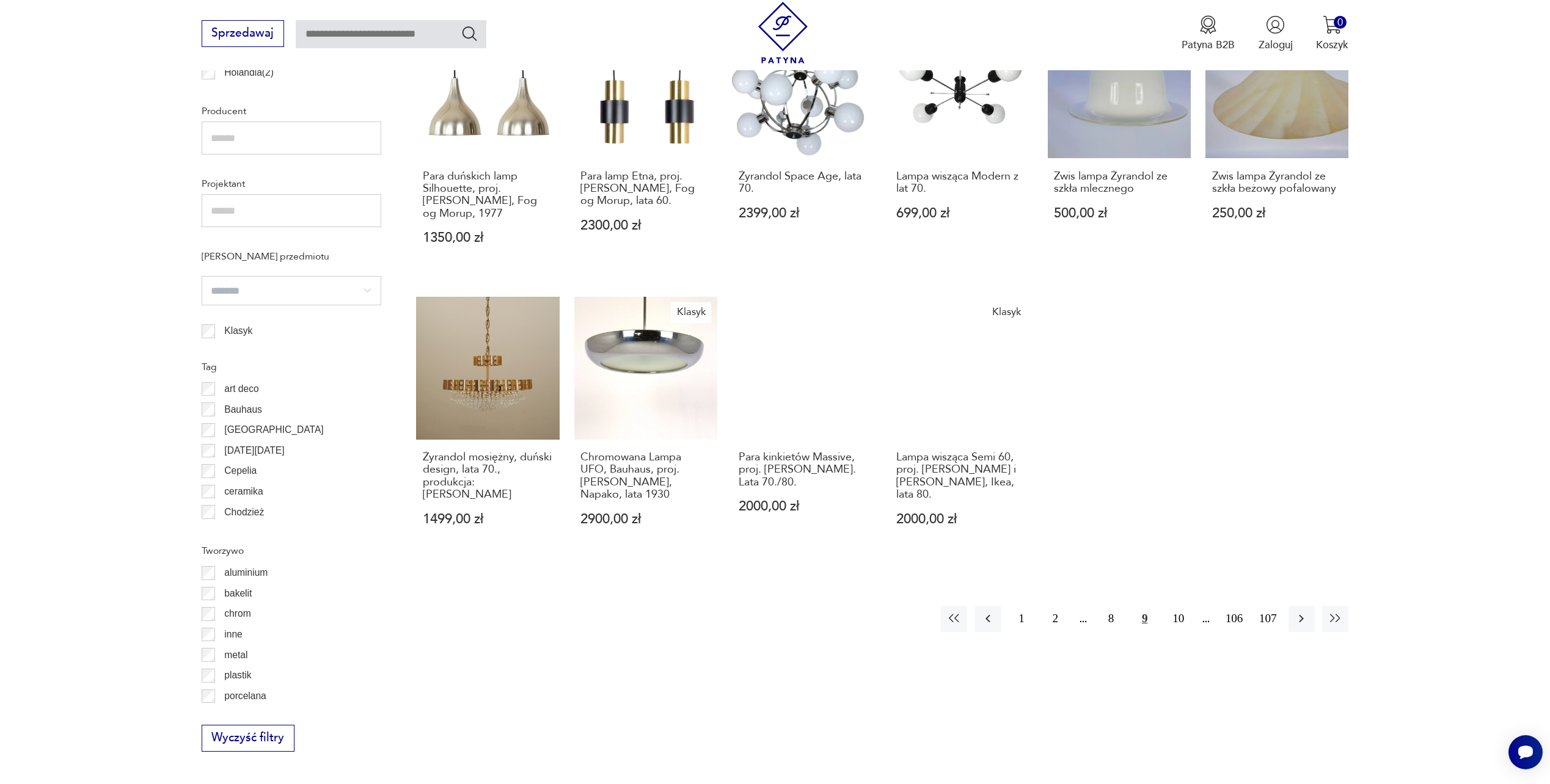
scroll to position [953, 0]
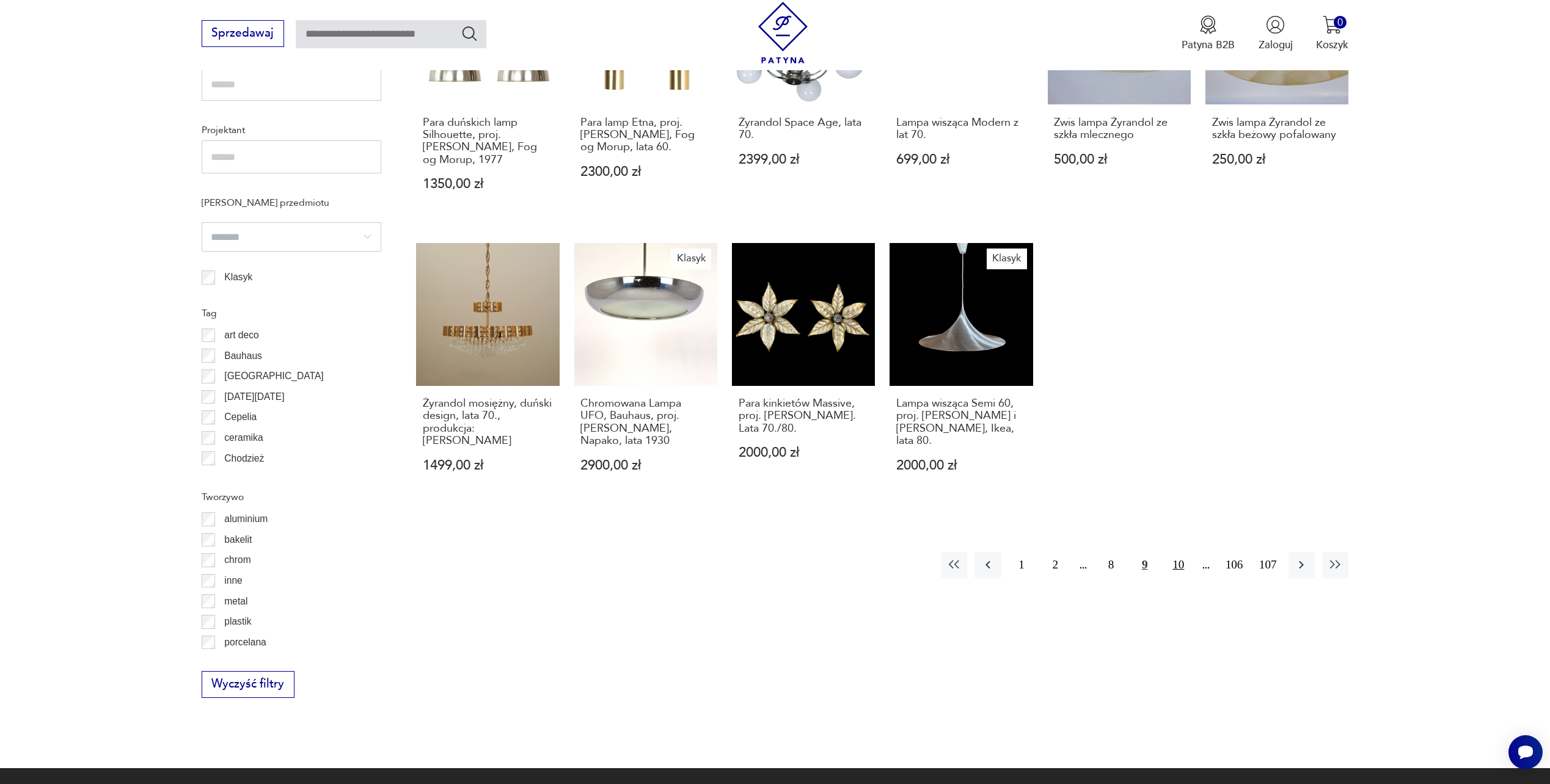
click at [1178, 552] on button "10" at bounding box center [1179, 565] width 27 height 27
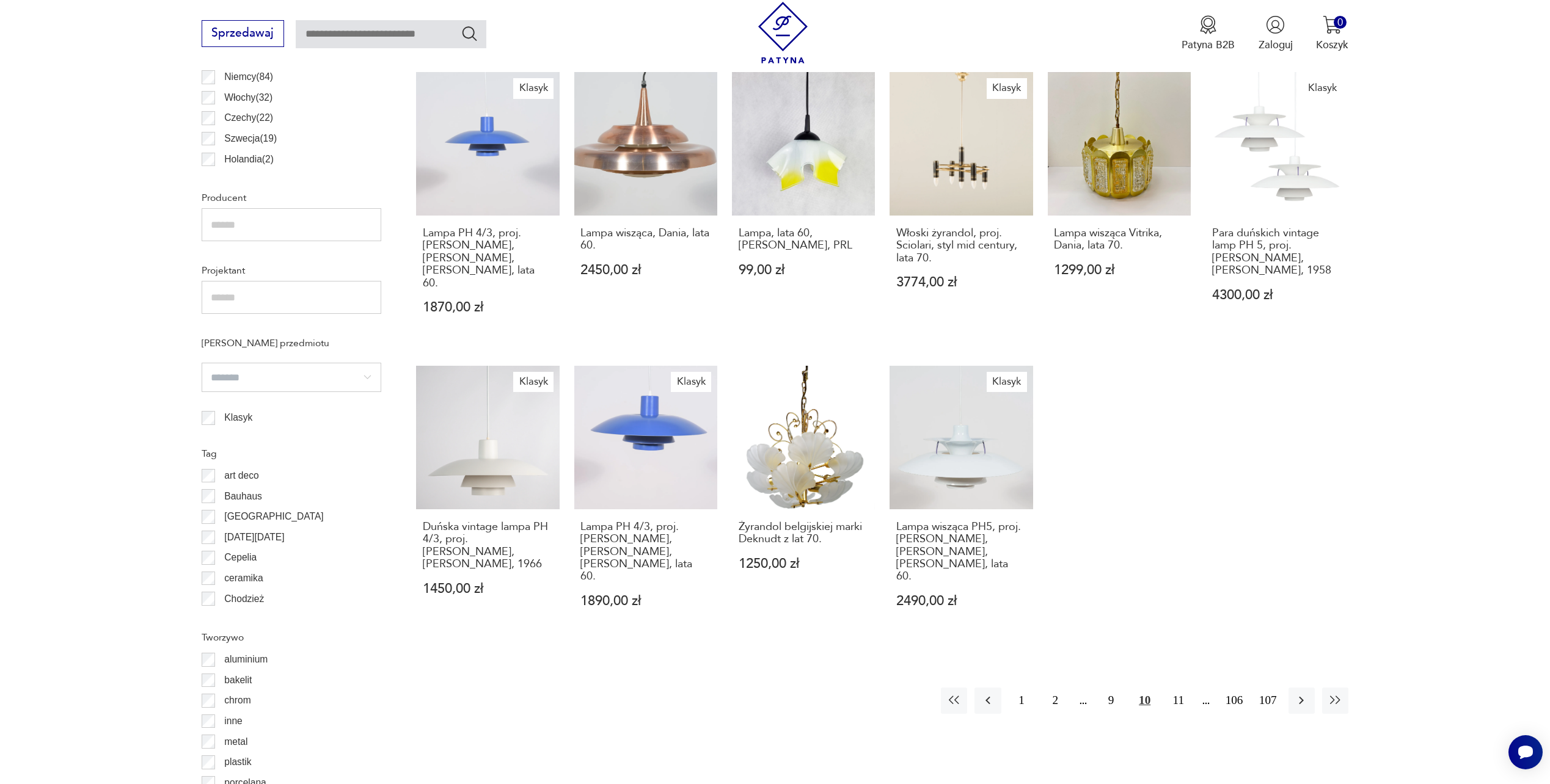
scroll to position [825, 0]
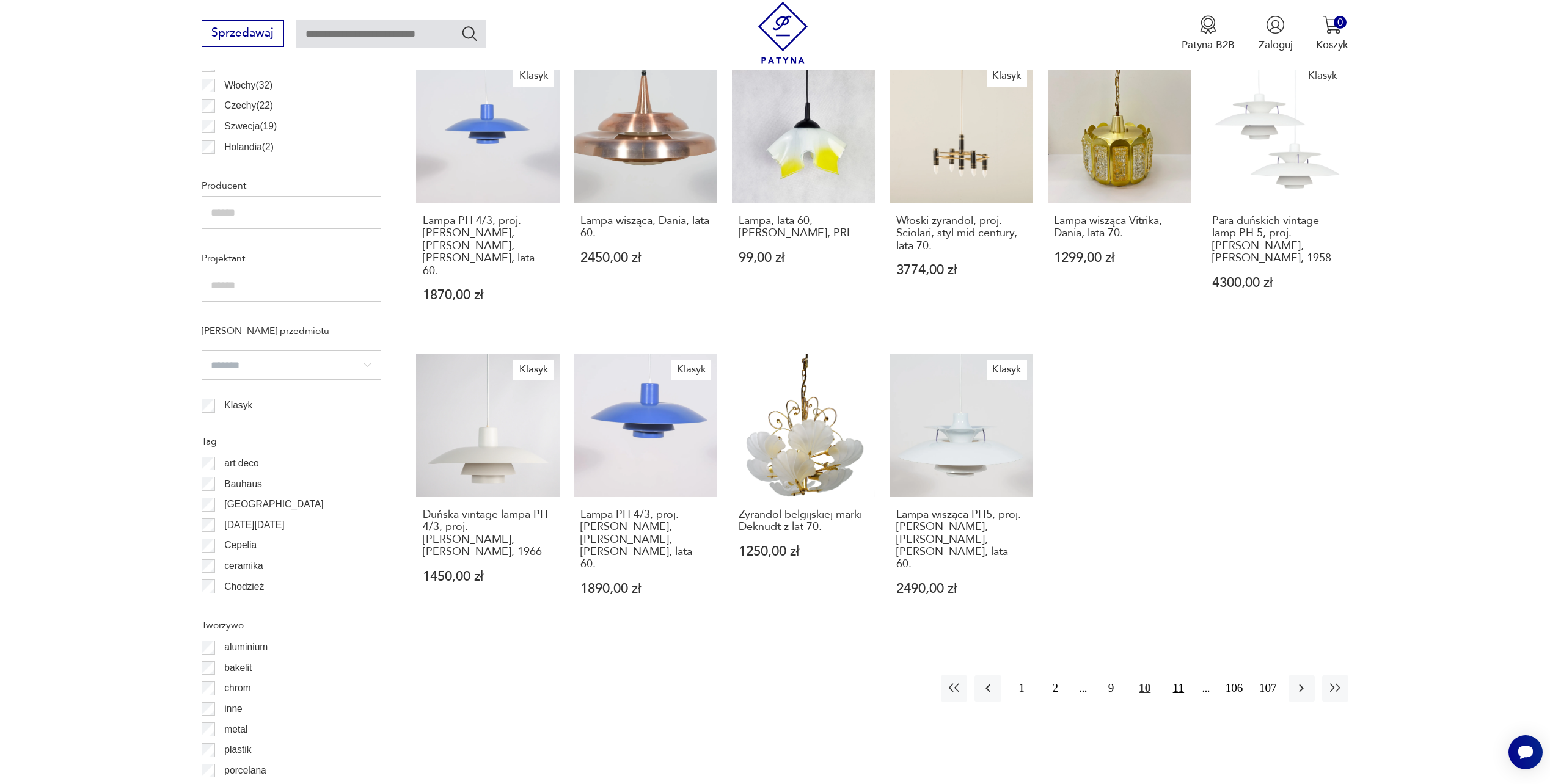
click at [1180, 675] on button "11" at bounding box center [1179, 688] width 27 height 27
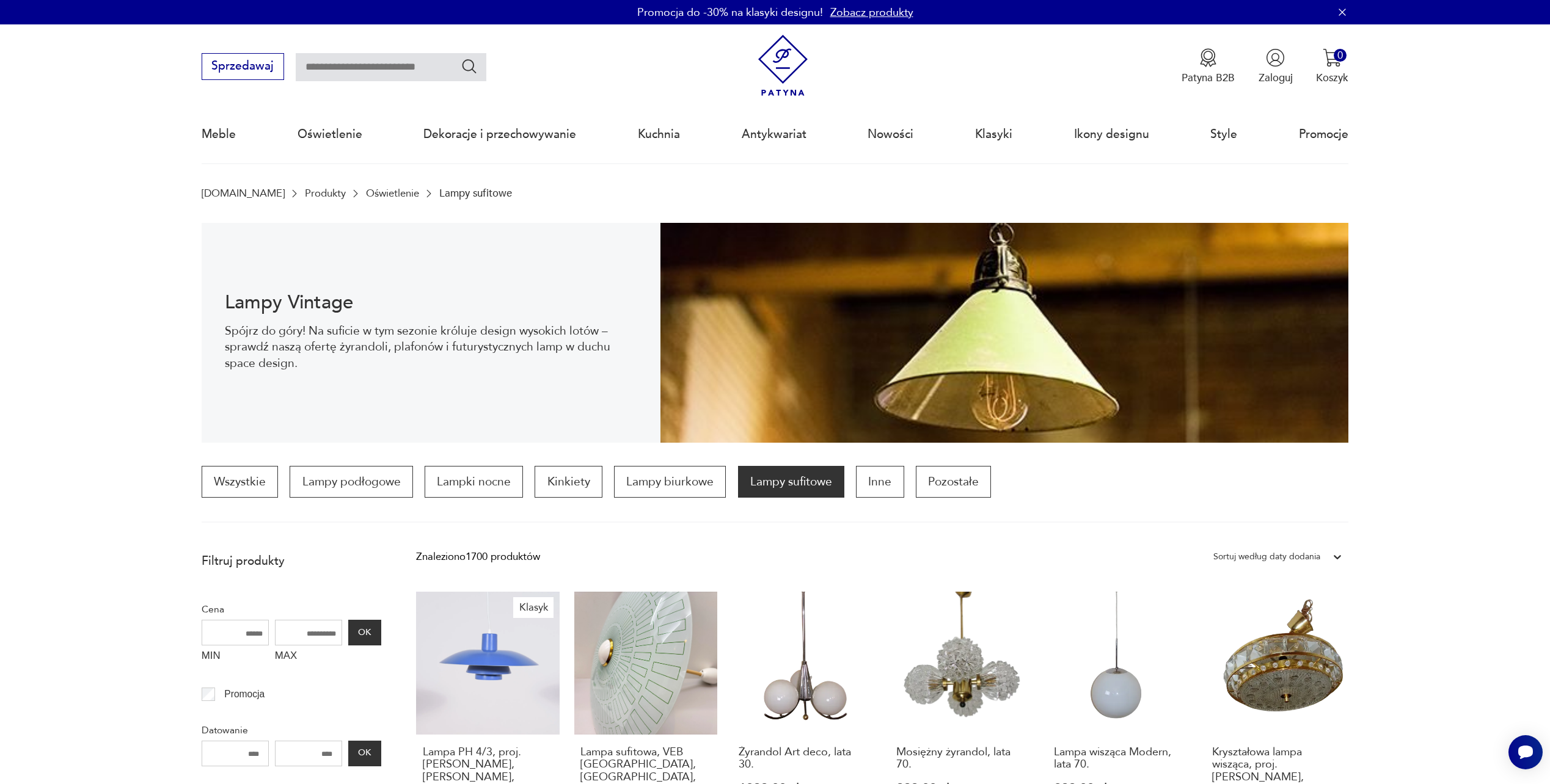
click at [335, 67] on input "text" at bounding box center [390, 67] width 190 height 28
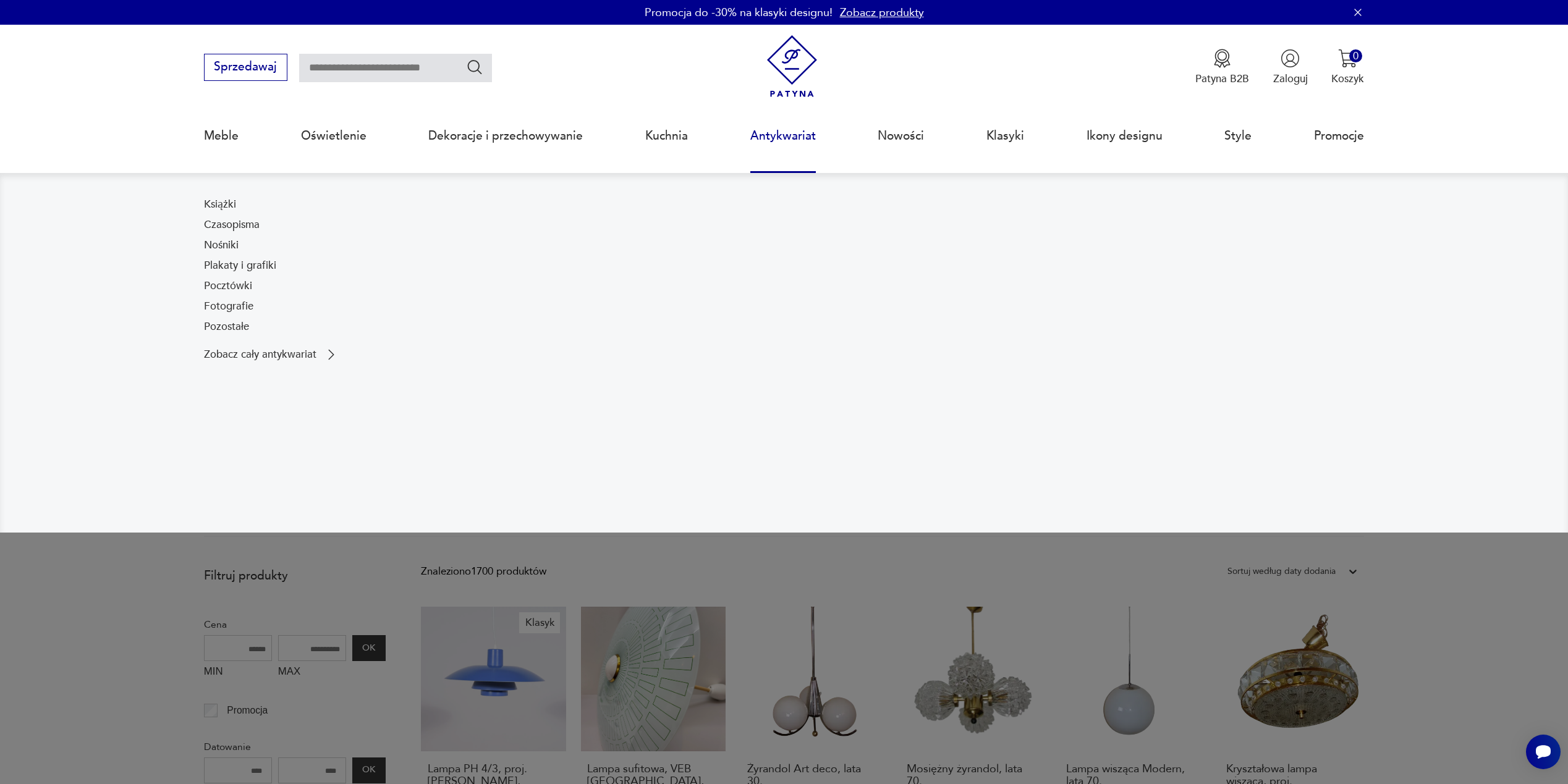
type input "*"
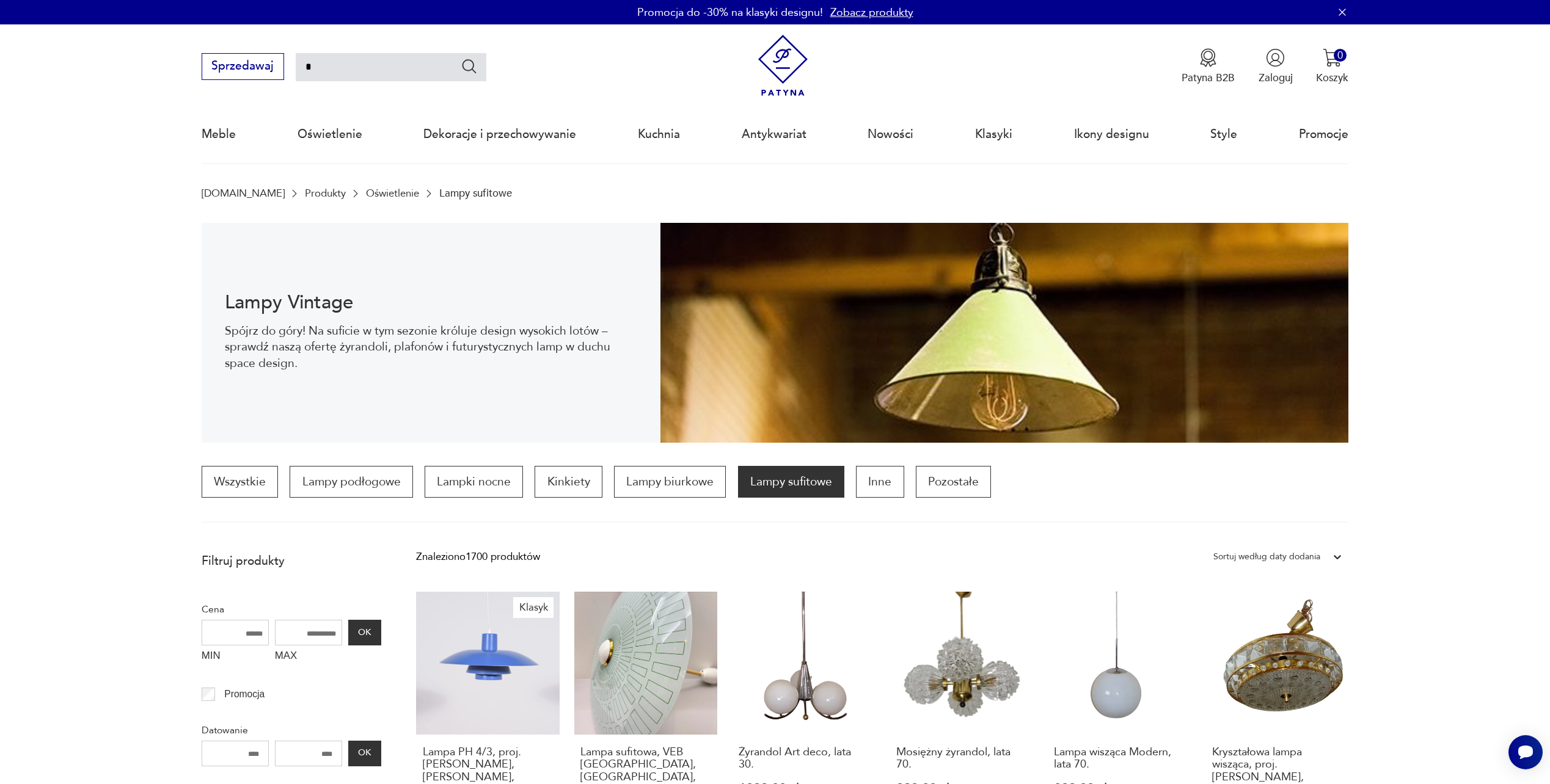
type input "**********"
click at [467, 63] on icon "Szukaj" at bounding box center [469, 66] width 18 height 18
type input "**********"
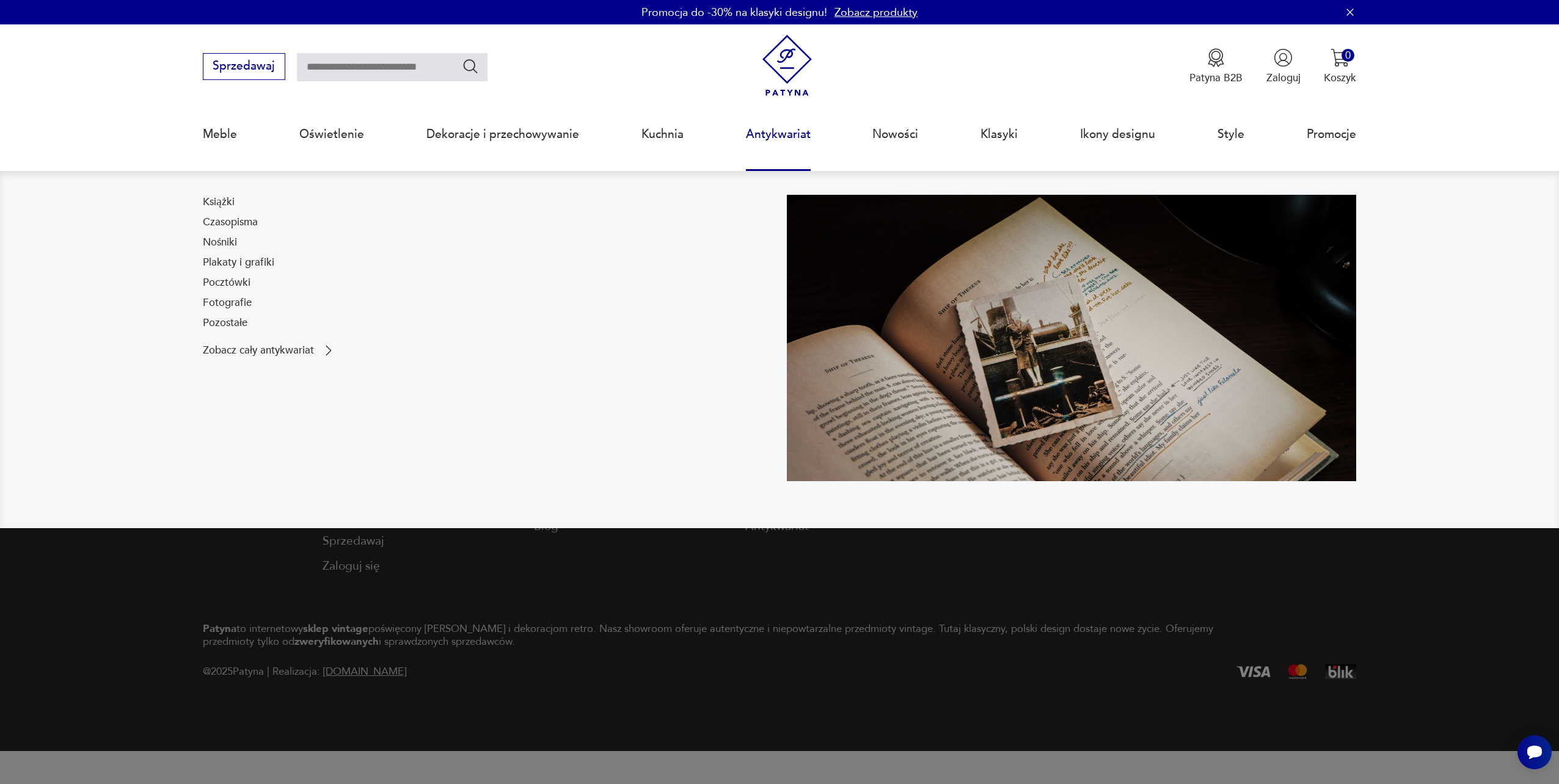
type input "**********"
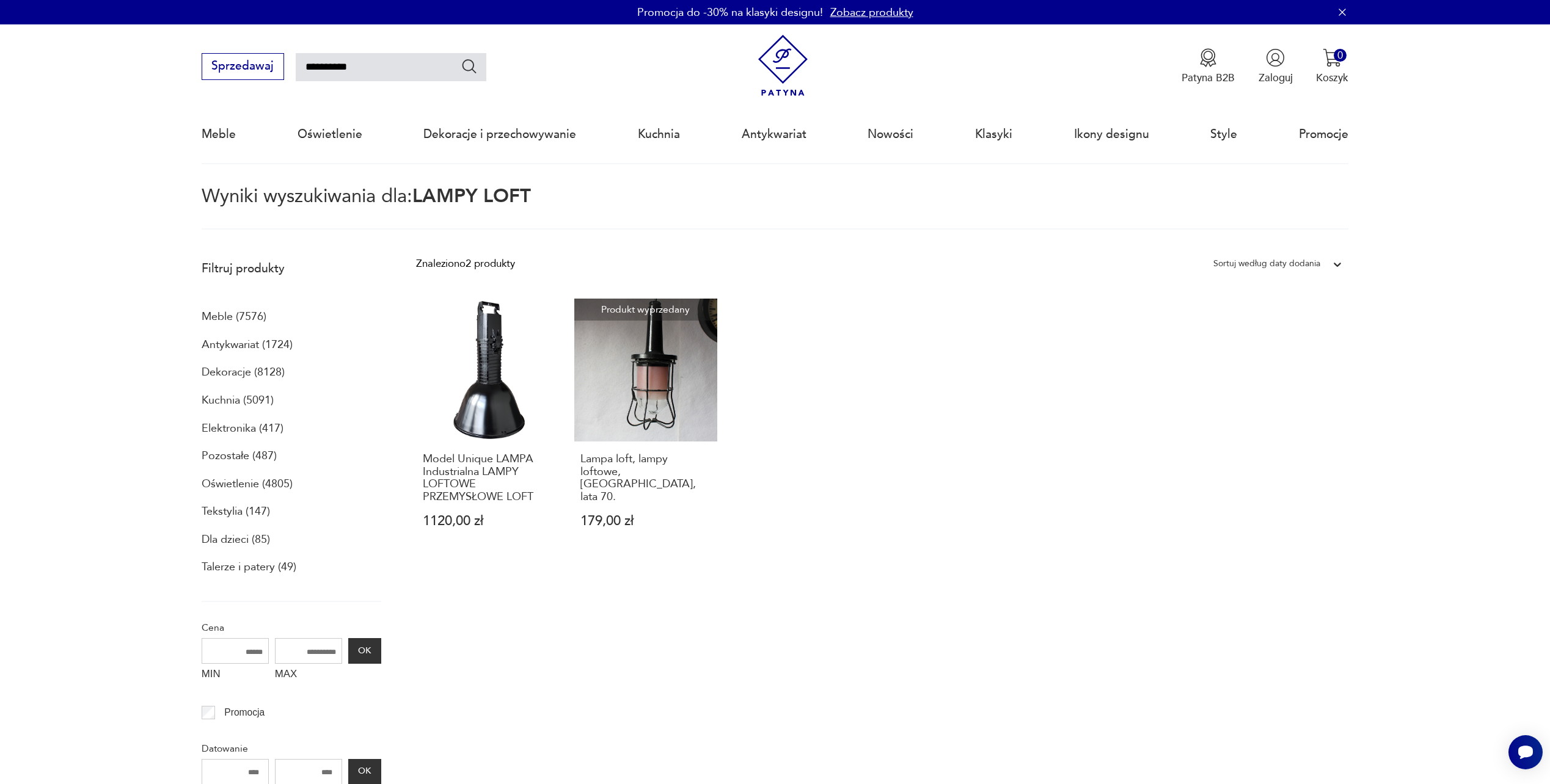
click at [416, 74] on input "**********" at bounding box center [390, 67] width 190 height 28
type input "*"
type input "**********"
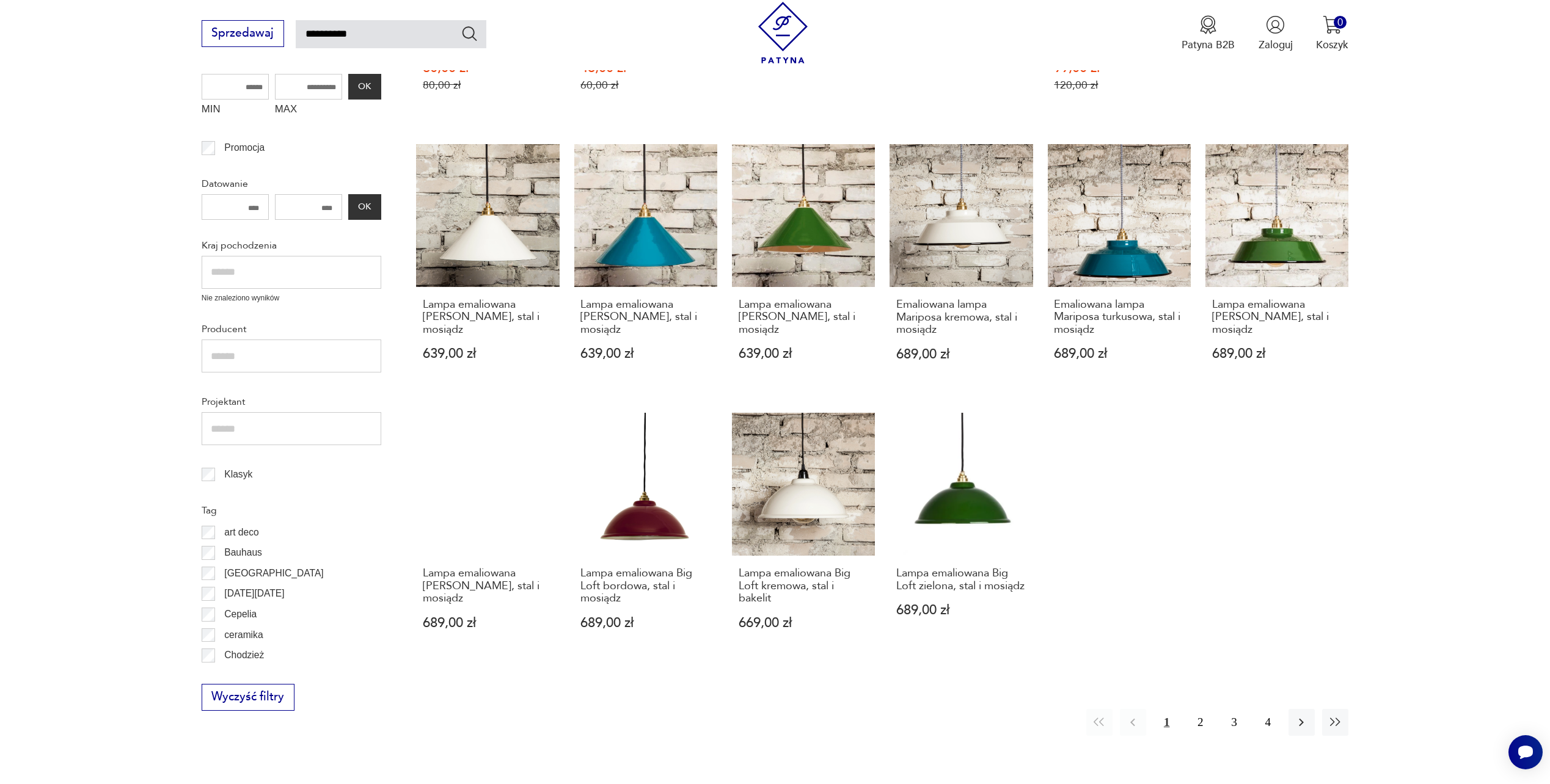
scroll to position [448, 0]
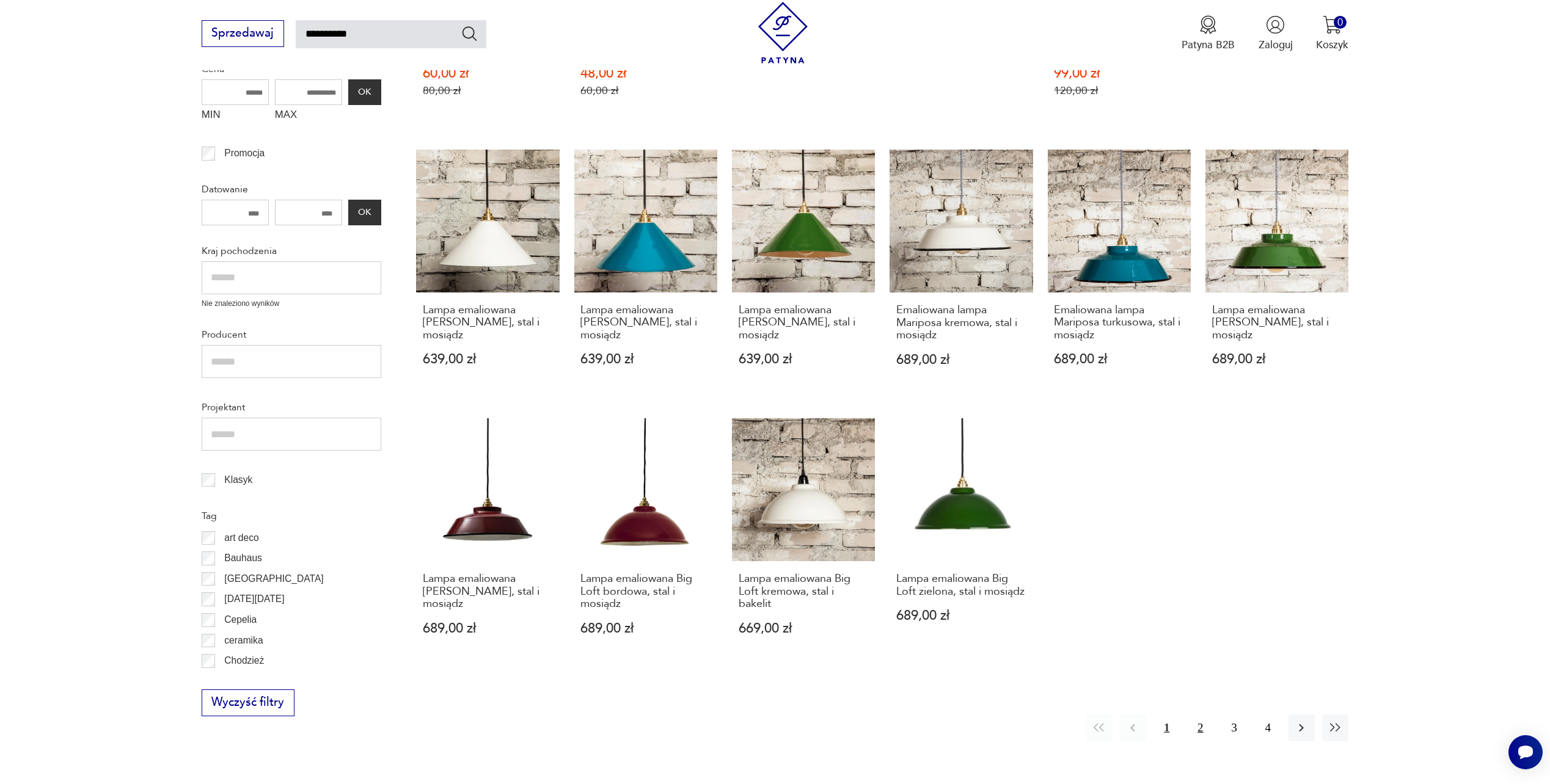
click at [1205, 717] on button "2" at bounding box center [1200, 728] width 27 height 27
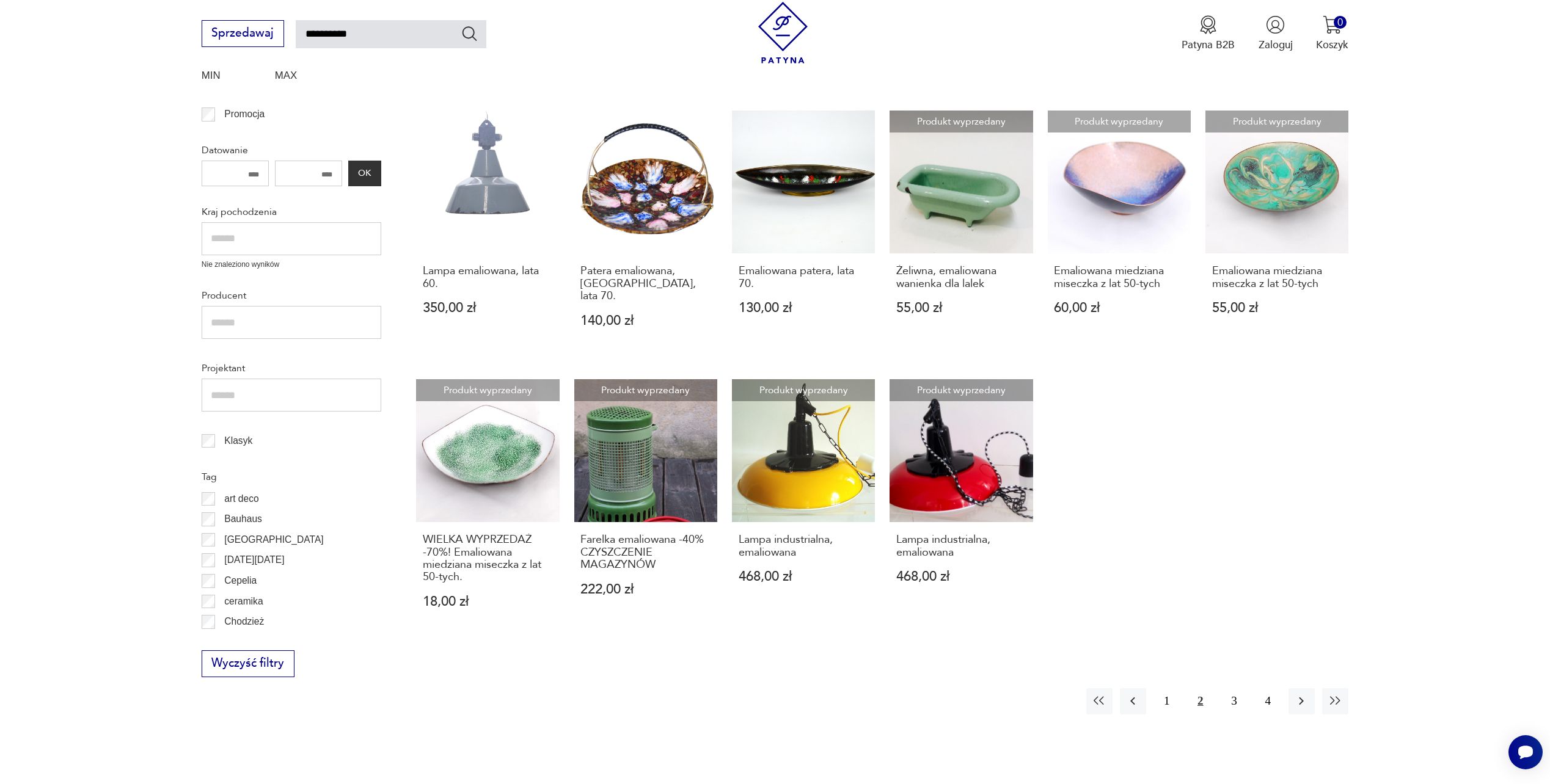
scroll to position [587, 0]
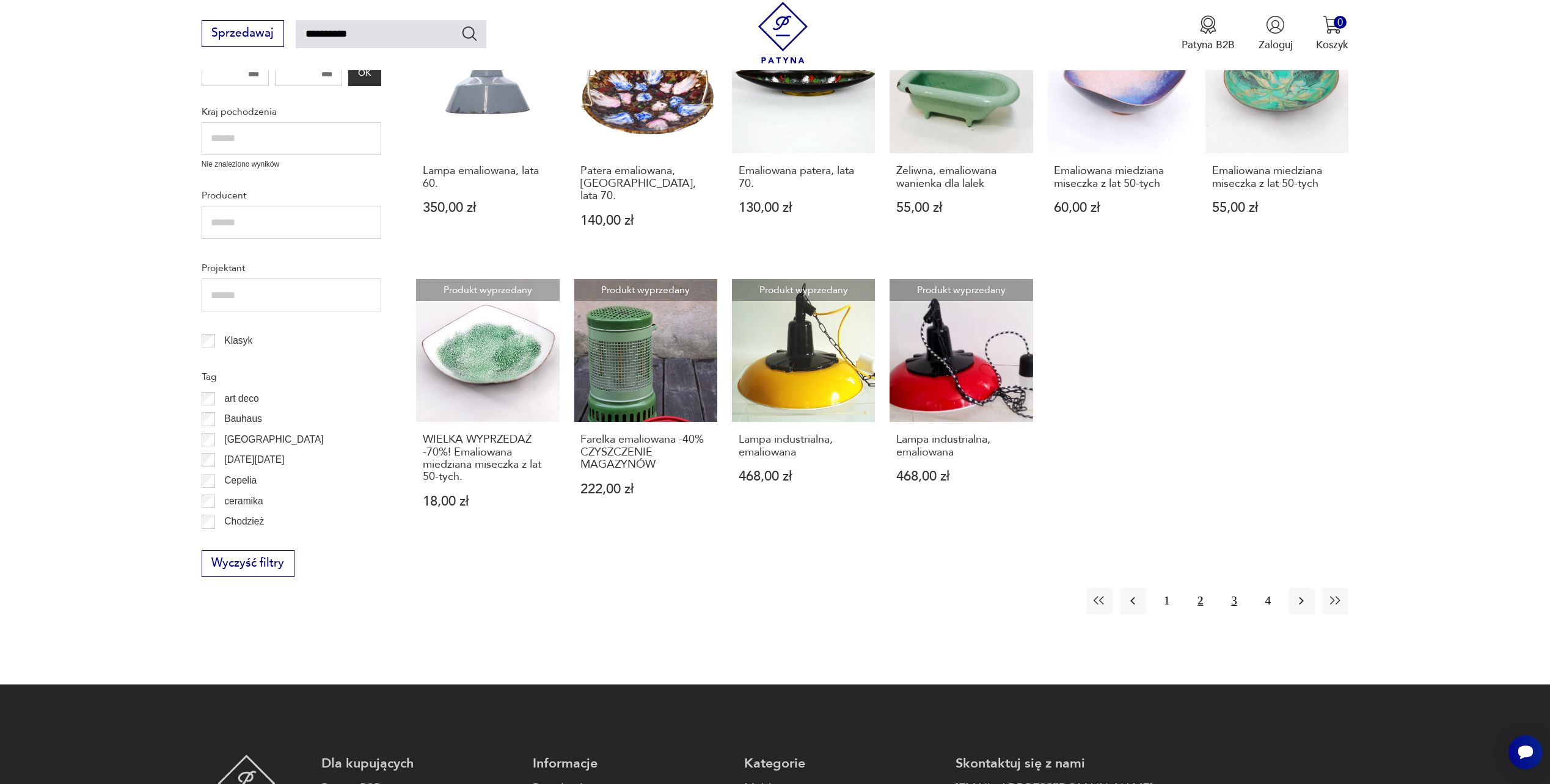
click at [1237, 588] on button "3" at bounding box center [1235, 601] width 27 height 27
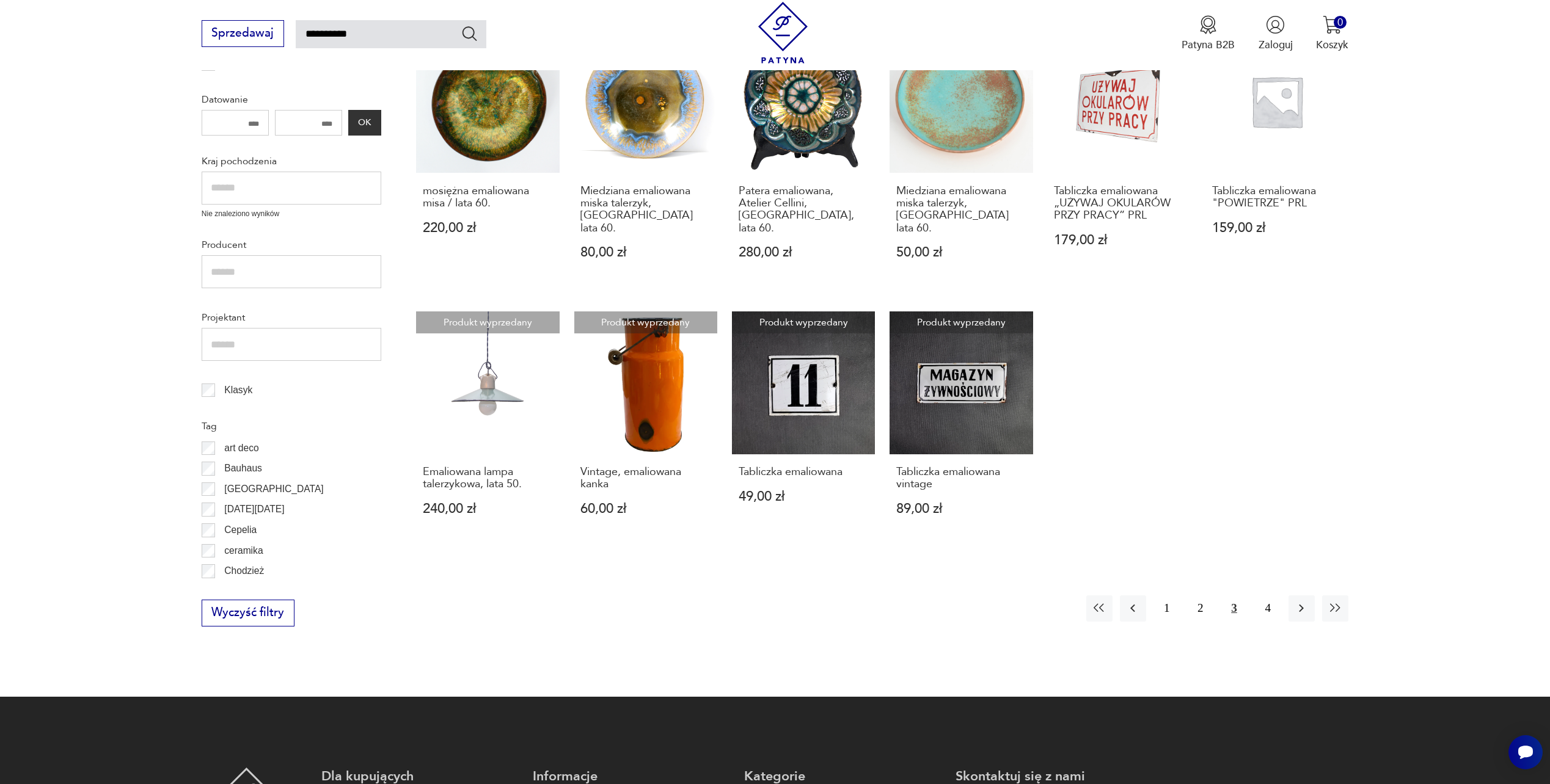
scroll to position [547, 0]
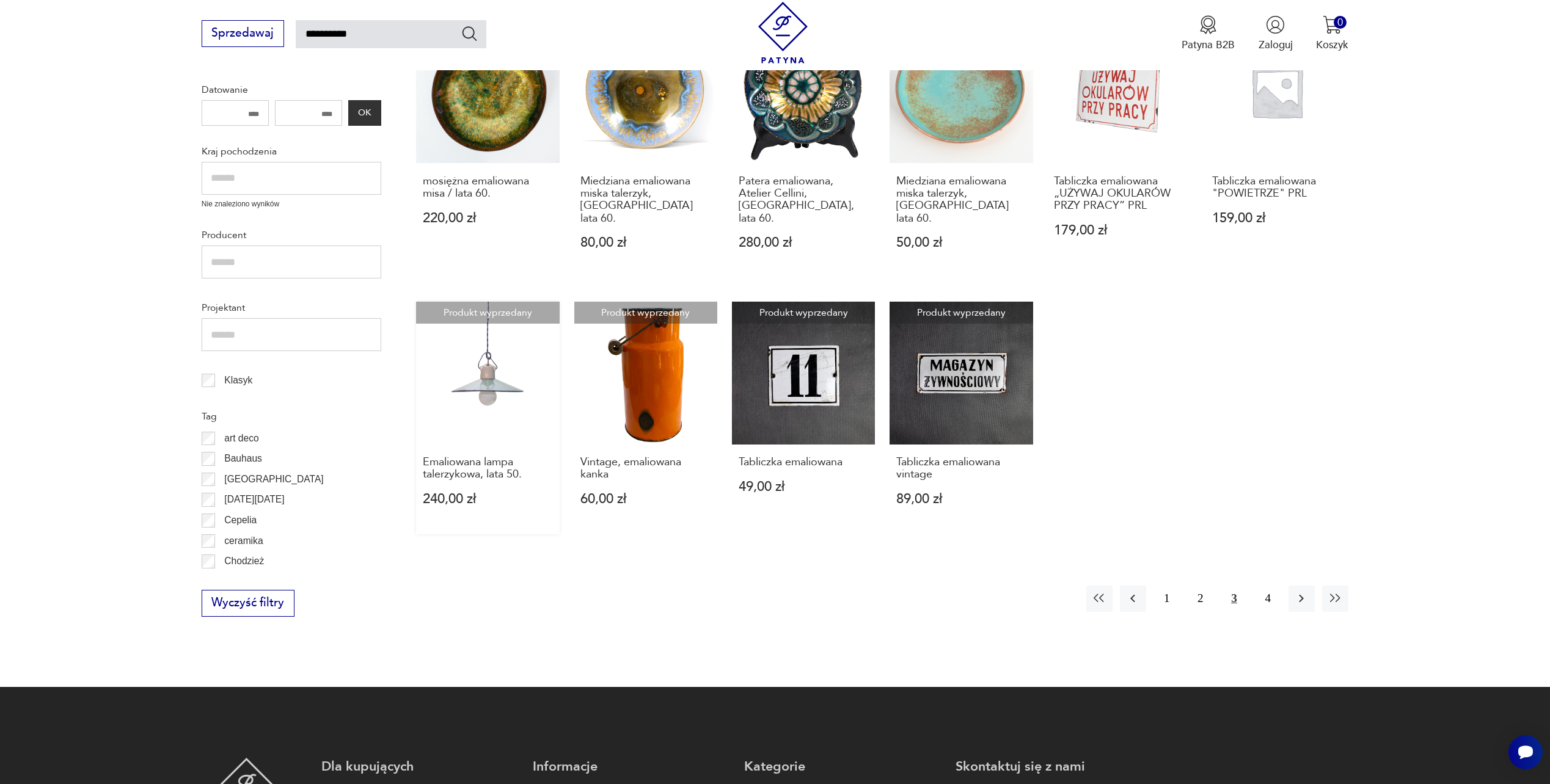
click at [500, 399] on link "Produkt wyprzedany Emaliowana lampa talerzykowa, lata 50. 240,00 zł" at bounding box center [487, 419] width 143 height 233
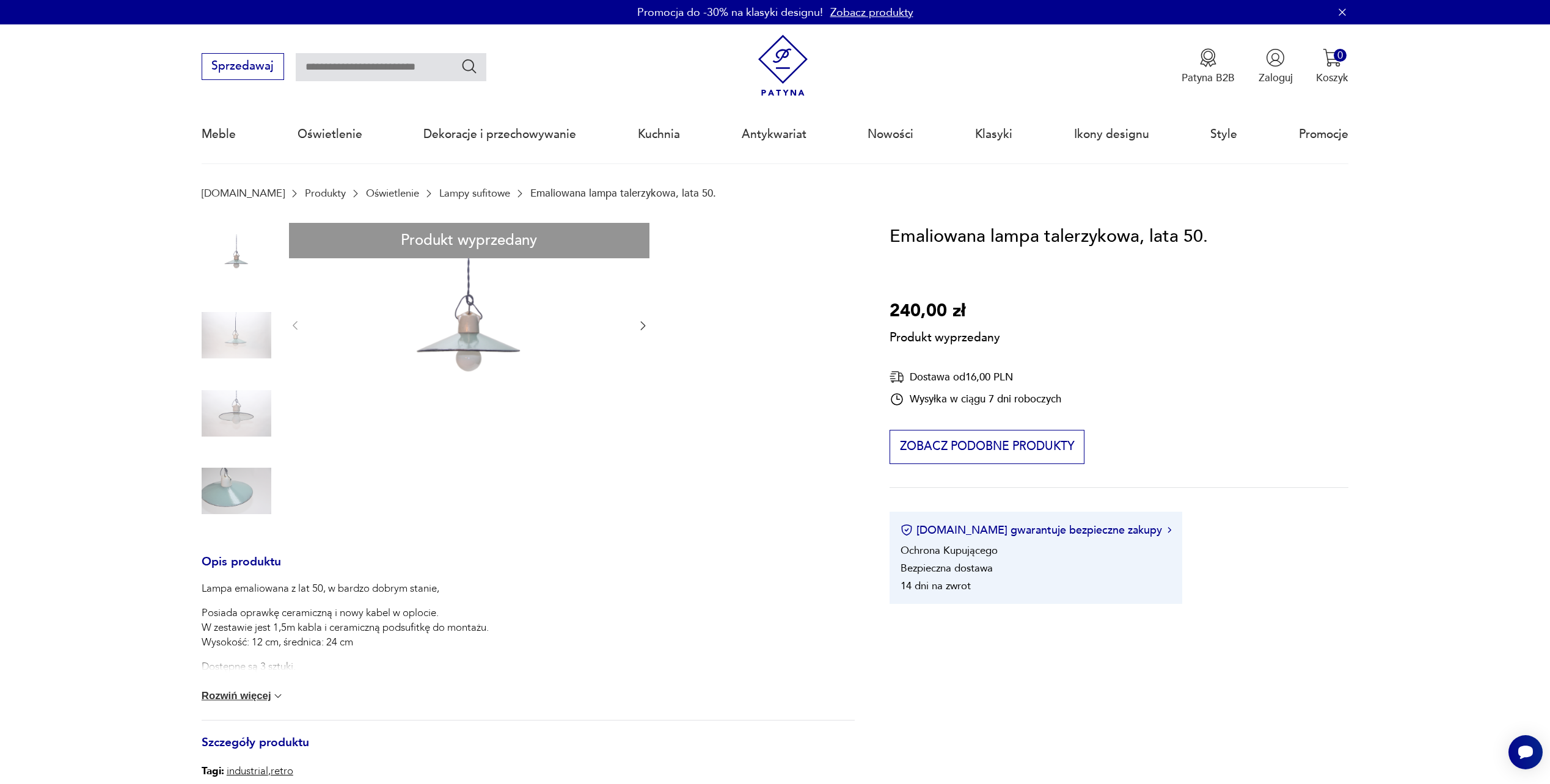
click at [486, 332] on div "Produkt wyprzedany Opis produktu Lampa emaliowana z lat 50, w bardzo dobrym sta…" at bounding box center [528, 546] width 653 height 648
click at [470, 352] on div "Produkt wyprzedany Opis produktu Lampa emaliowana z lat 50, w bardzo dobrym sta…" at bounding box center [528, 546] width 653 height 648
click at [221, 332] on div "Produkt wyprzedany Opis produktu Lampa emaliowana z lat 50, w bardzo dobrym sta…" at bounding box center [528, 546] width 653 height 648
click at [233, 271] on div "Produkt wyprzedany Opis produktu Lampa emaliowana z lat 50, w bardzo dobrym sta…" at bounding box center [528, 546] width 653 height 648
click at [242, 419] on div "Produkt wyprzedany Opis produktu Lampa emaliowana z lat 50, w bardzo dobrym sta…" at bounding box center [528, 546] width 653 height 648
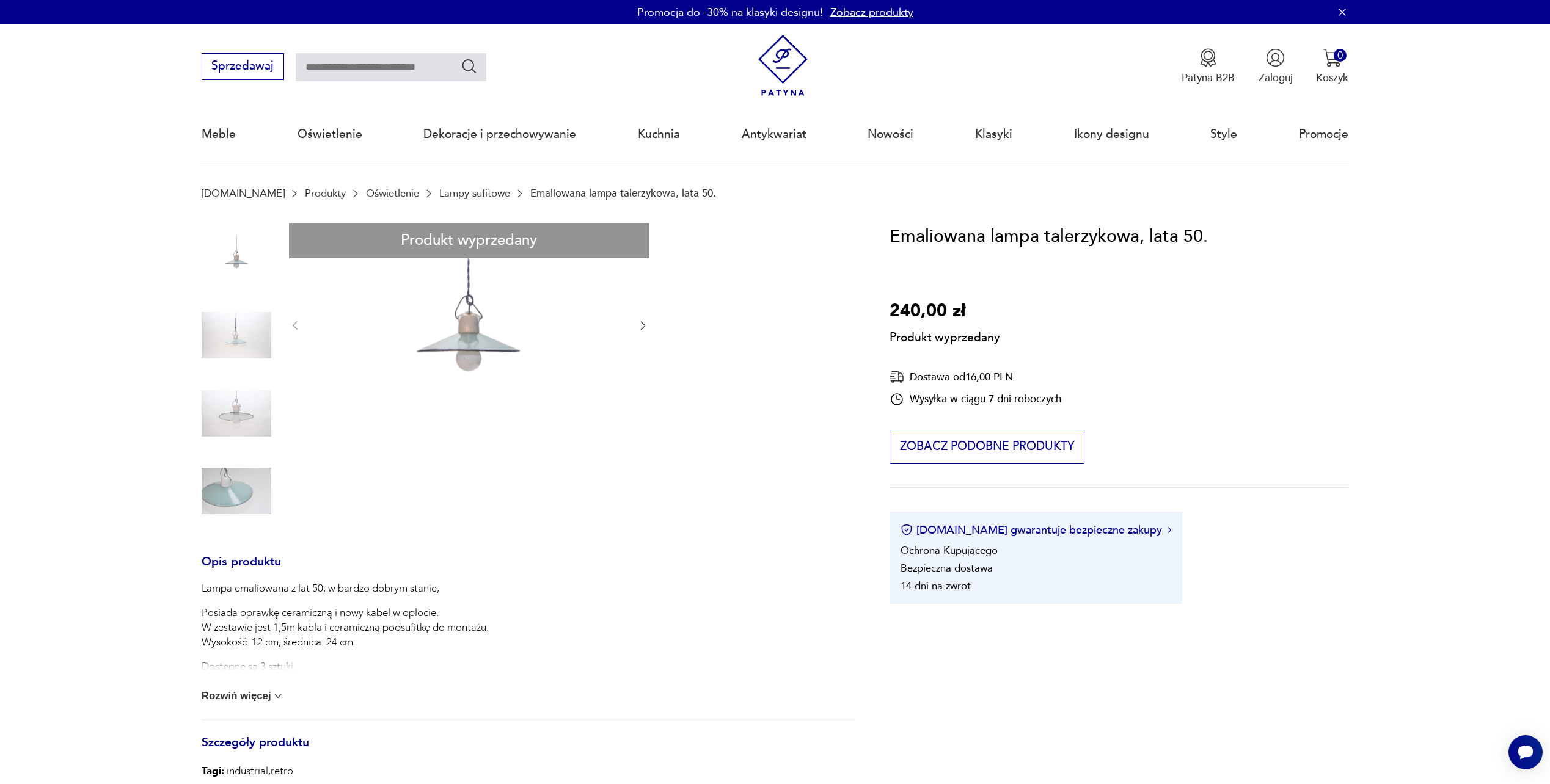
click at [236, 496] on div "Produkt wyprzedany Opis produktu Lampa emaliowana z lat 50, w bardzo dobrym sta…" at bounding box center [528, 546] width 653 height 648
click at [426, 342] on div "Produkt wyprzedany Opis produktu Lampa emaliowana z lat 50, w bardzo dobrym sta…" at bounding box center [528, 546] width 653 height 648
click at [457, 359] on div "Produkt wyprzedany Opis produktu Lampa emaliowana z lat 50, w bardzo dobrym sta…" at bounding box center [528, 546] width 653 height 648
type input "**********"
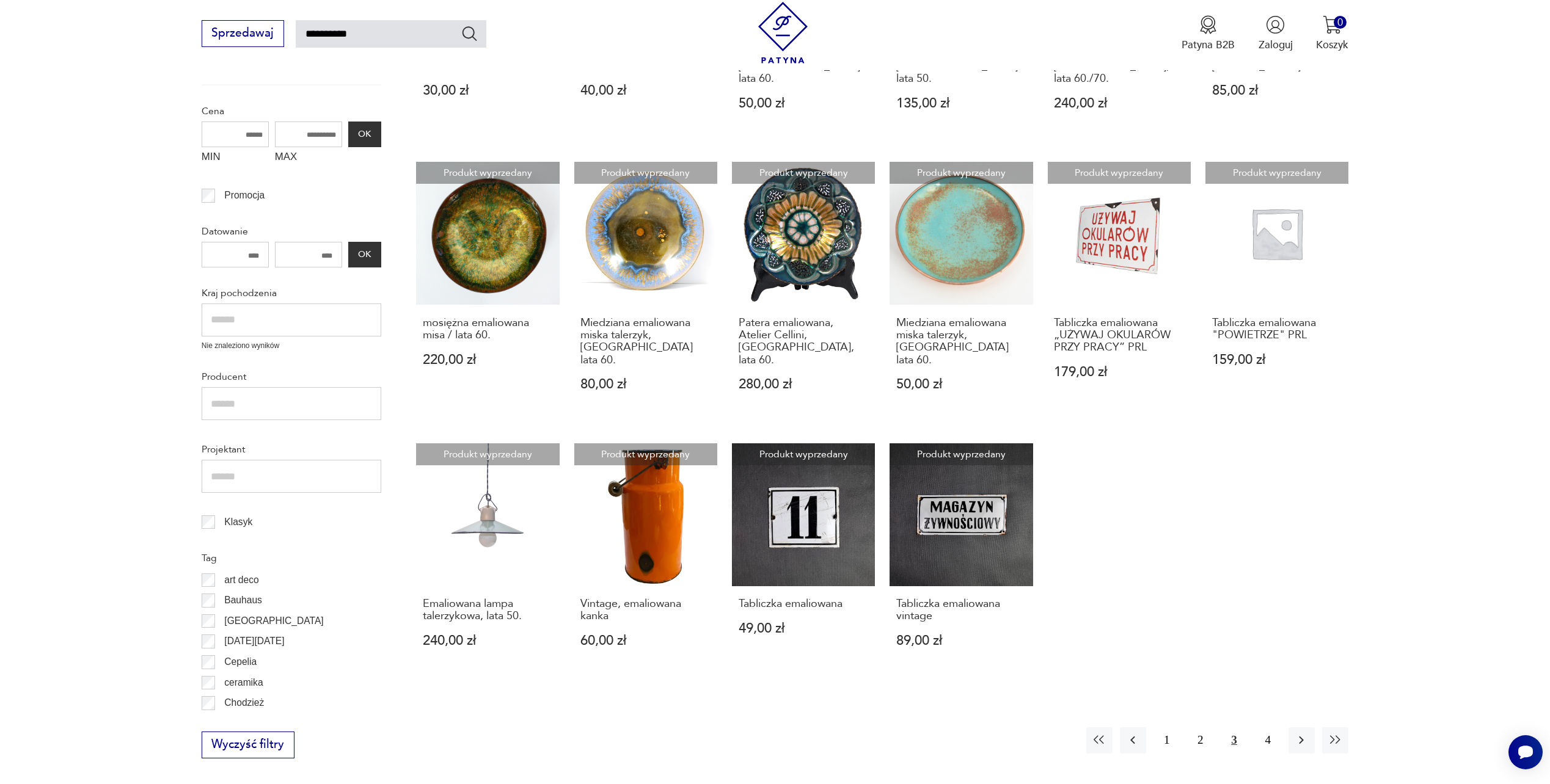
scroll to position [600, 0]
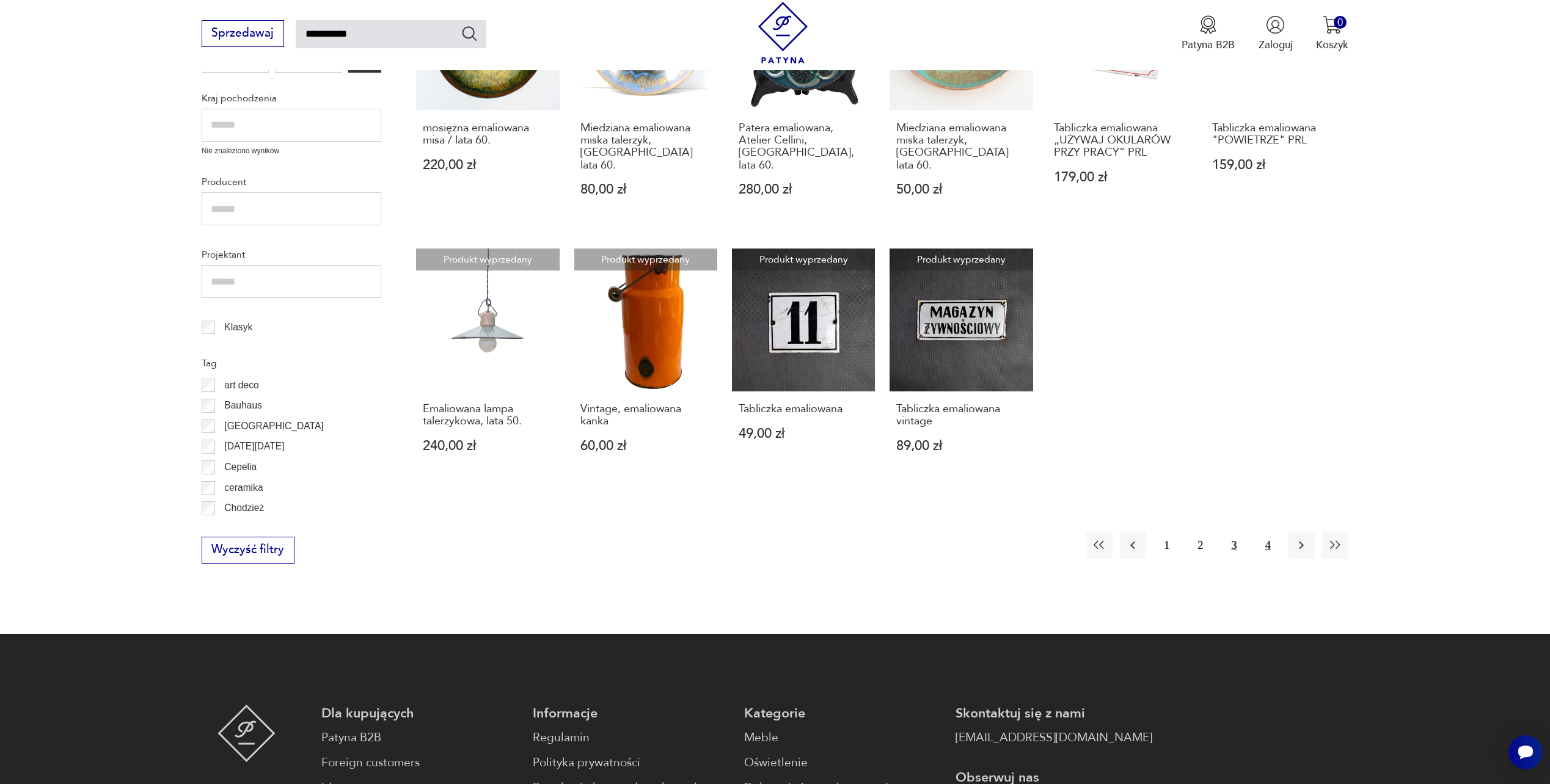
click at [1262, 532] on button "4" at bounding box center [1269, 545] width 27 height 27
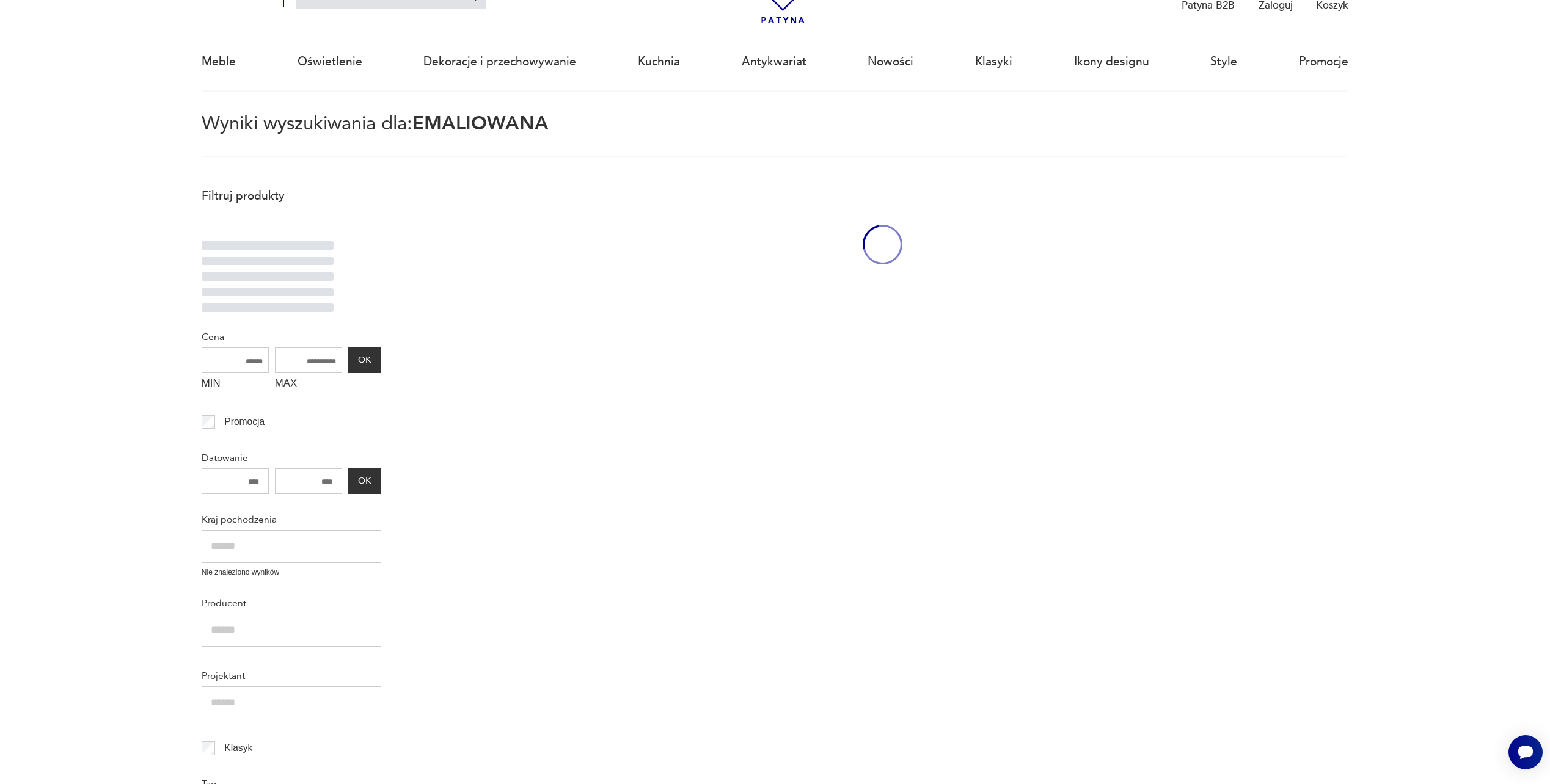
scroll to position [70, 0]
